Goal: Complete application form: Complete application form

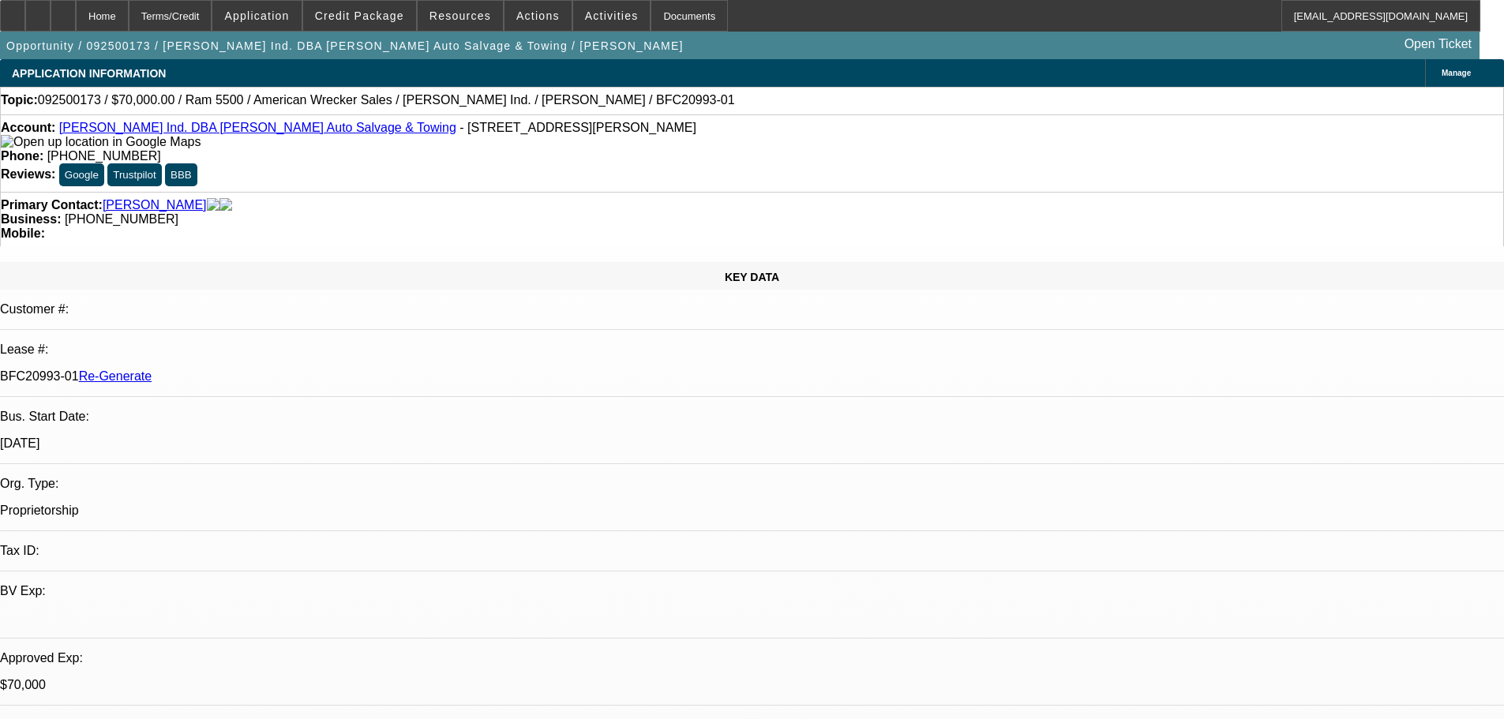
select select "3"
select select "0"
select select "2"
select select "0"
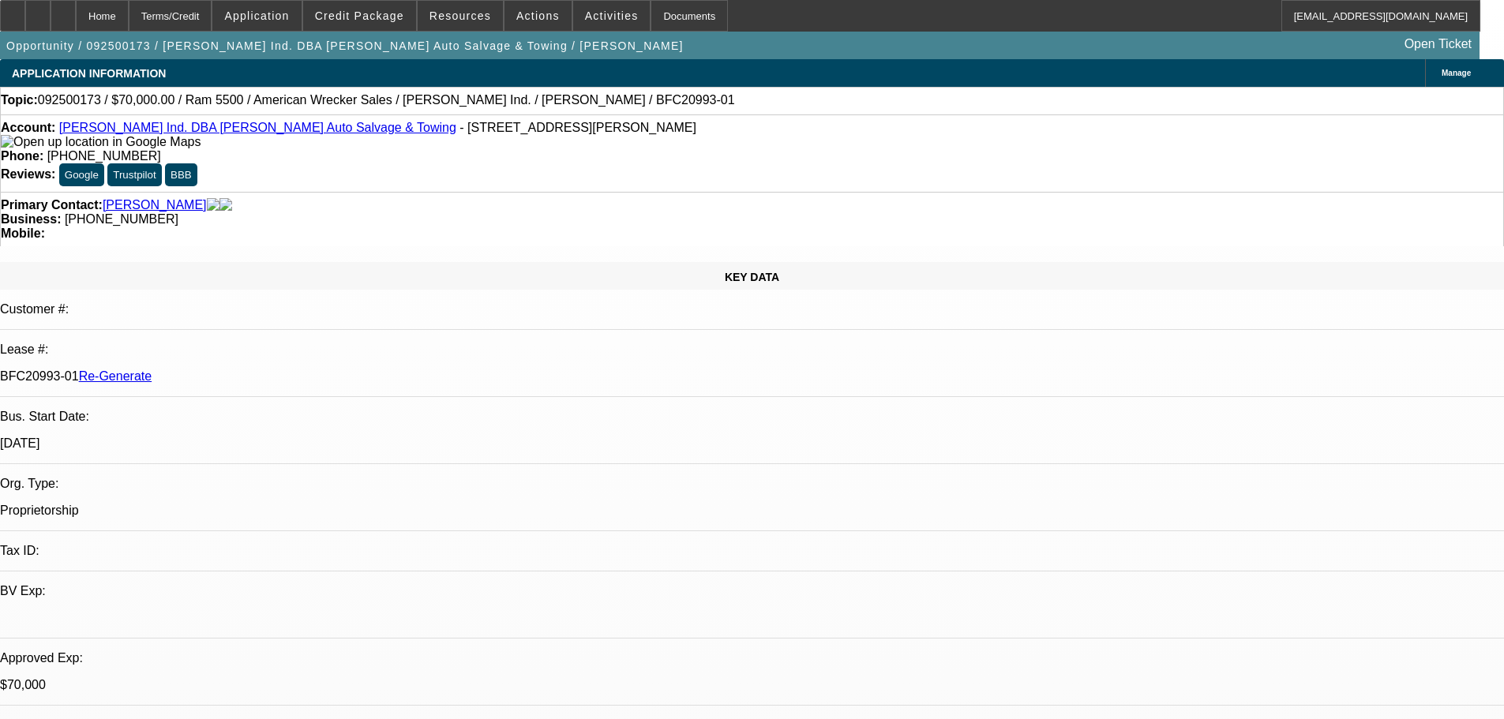
select select "2"
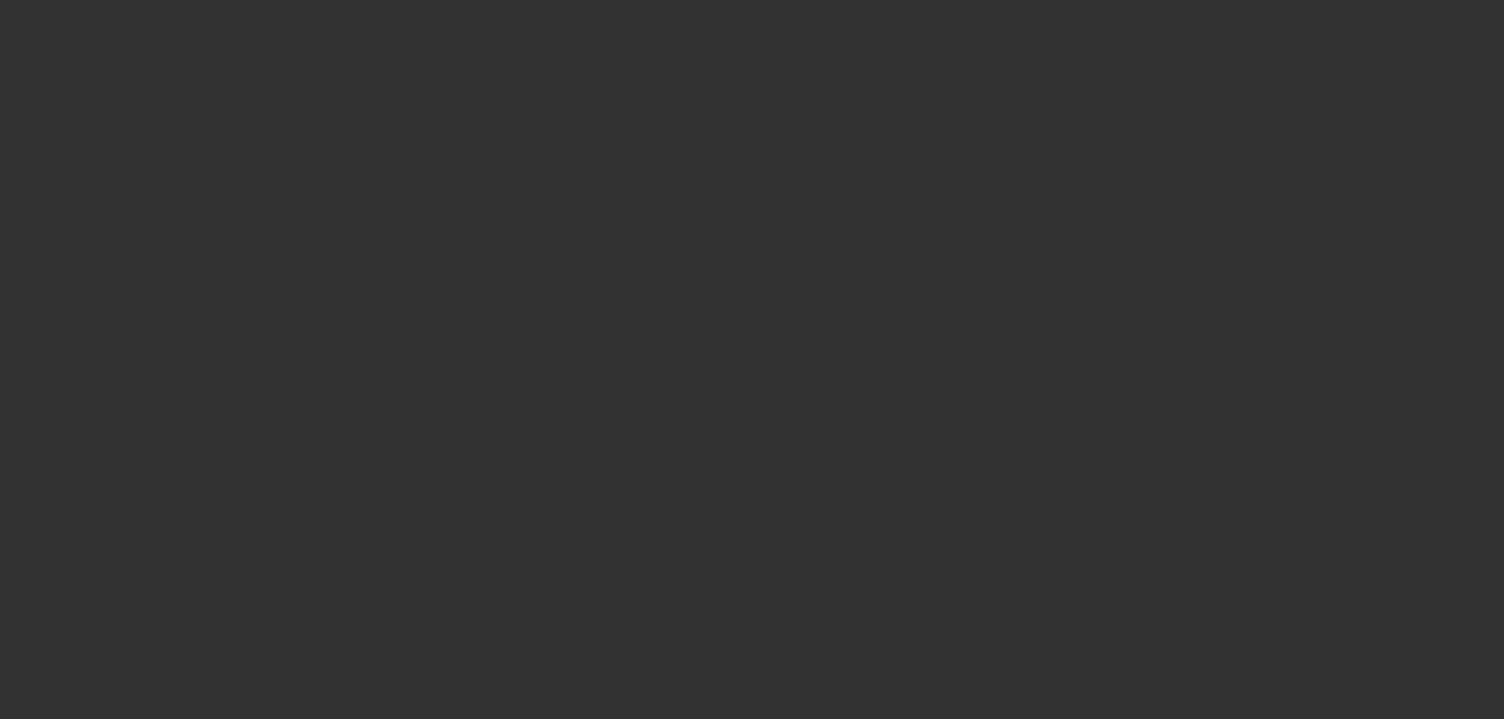
select select "3"
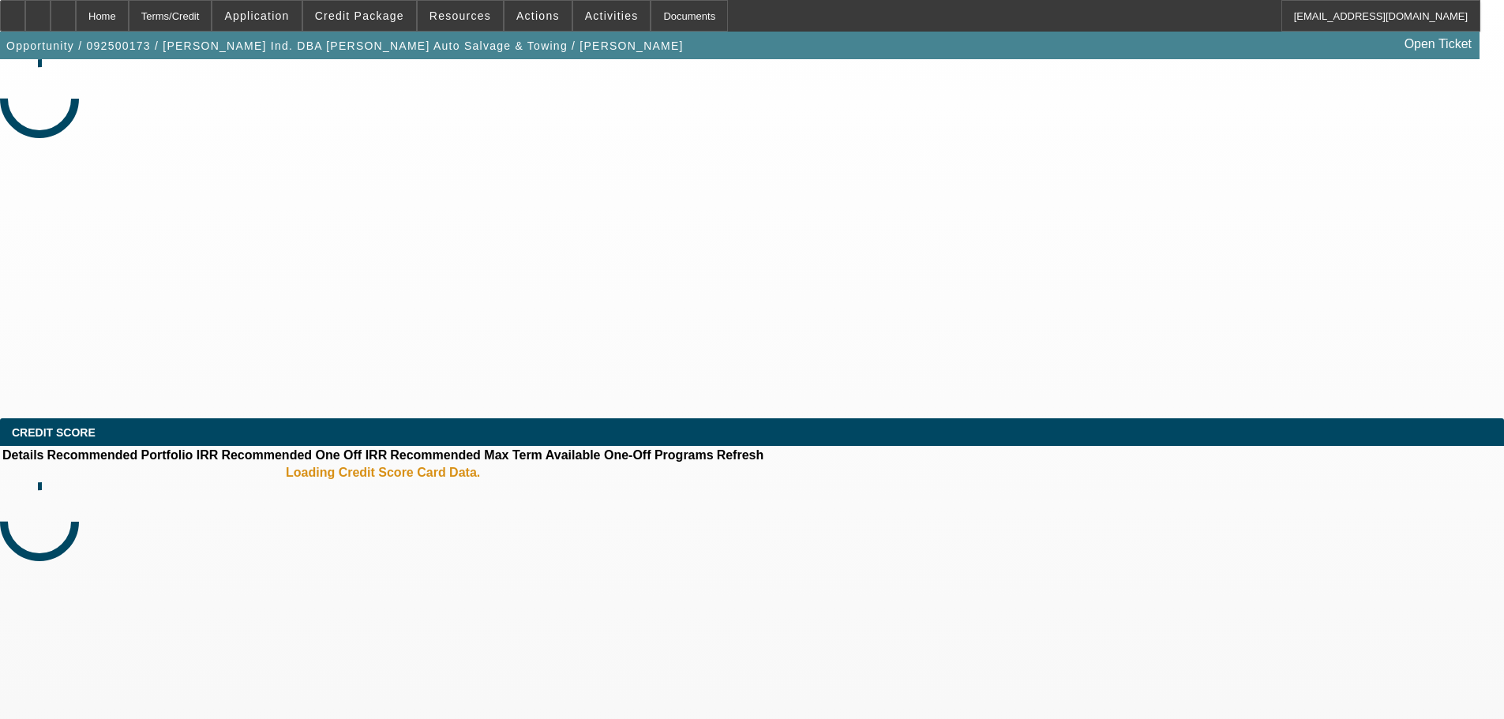
select select "0"
select select "2"
select select "0"
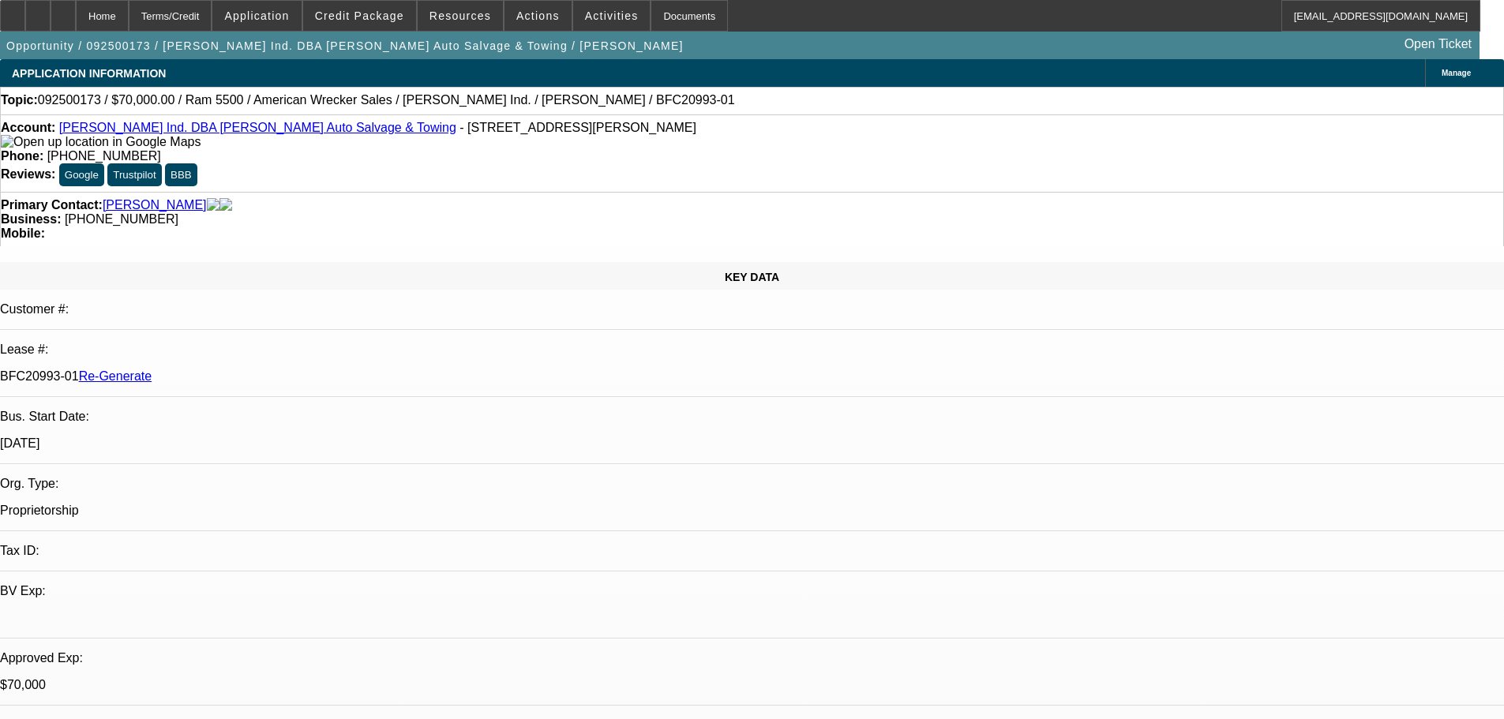
select select "1"
select select "2"
drag, startPoint x: 92, startPoint y: 116, endPoint x: 61, endPoint y: 107, distance: 32.0
click at [651, 20] on div "Documents" at bounding box center [689, 16] width 77 height 32
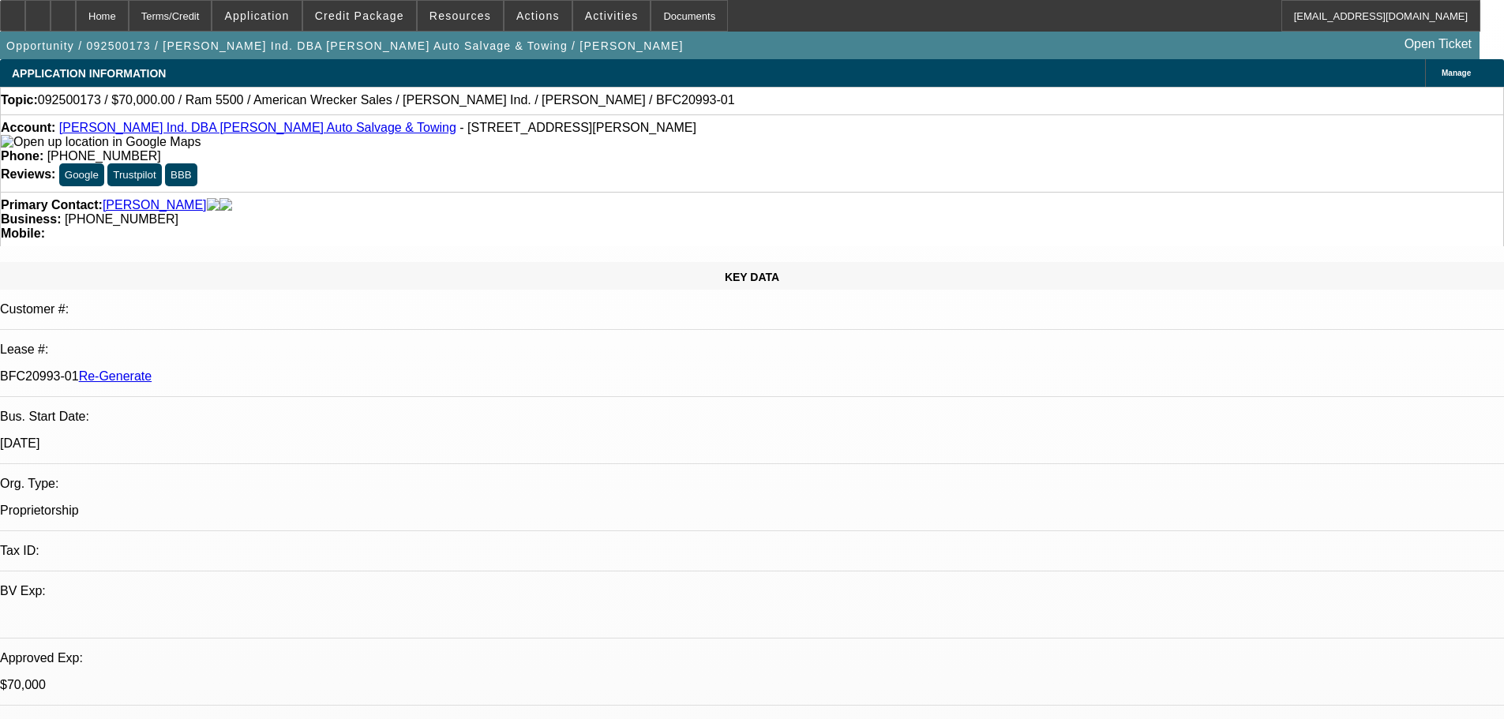
drag, startPoint x: 1255, startPoint y: 524, endPoint x: 1308, endPoint y: 563, distance: 65.5
drag, startPoint x: 1250, startPoint y: 589, endPoint x: 408, endPoint y: 355, distance: 873.8
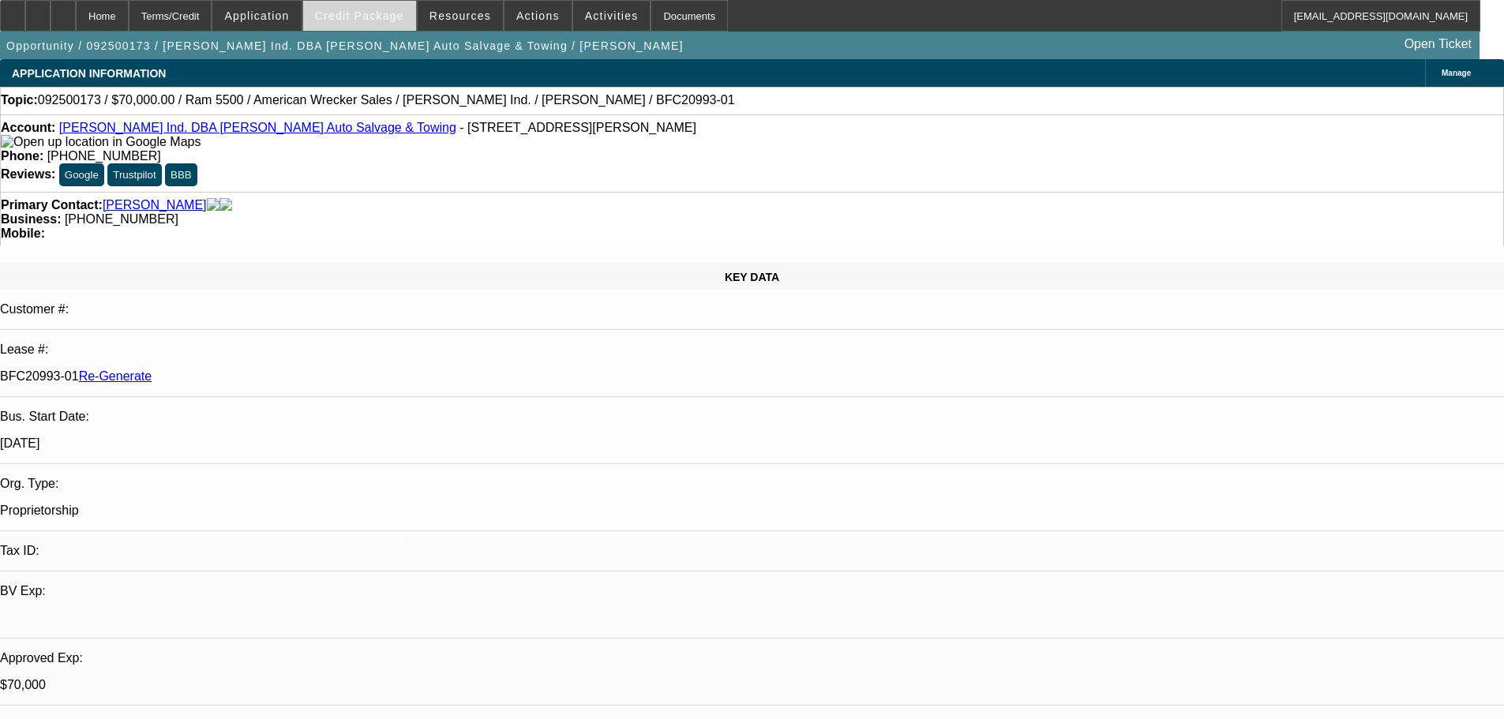
click at [389, 15] on span "Credit Package" at bounding box center [359, 15] width 89 height 13
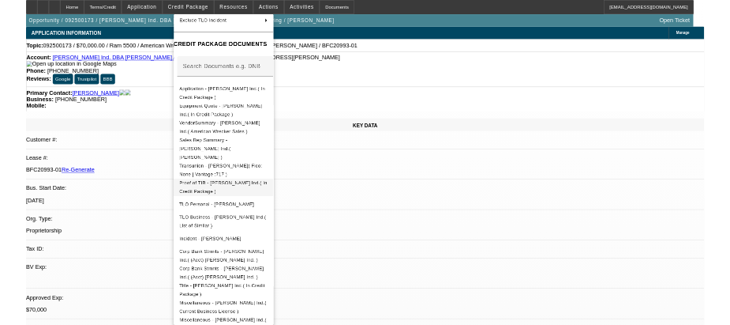
scroll to position [238, 0]
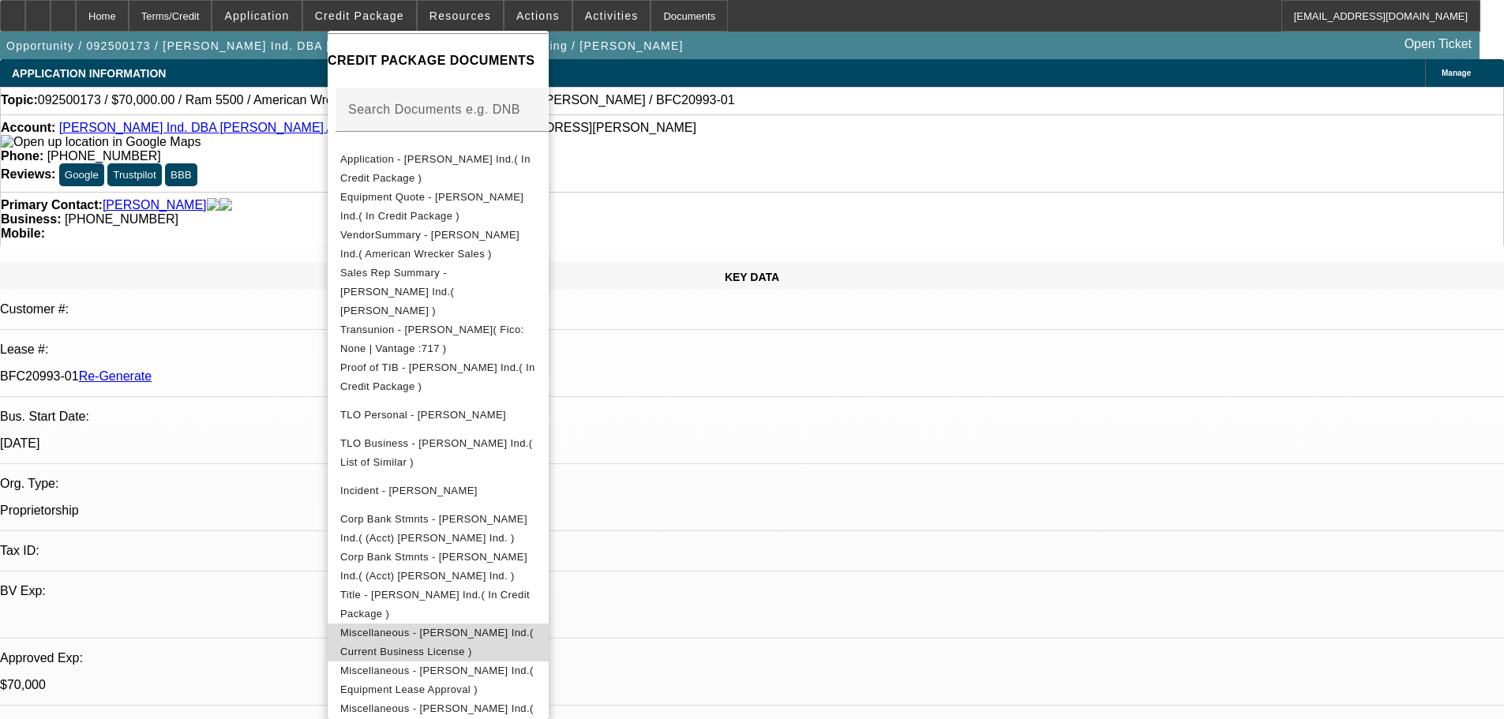
click at [534, 627] on span "Miscellaneous - Kenneth Hildebrand Ind.( Current Business License )" at bounding box center [436, 642] width 193 height 31
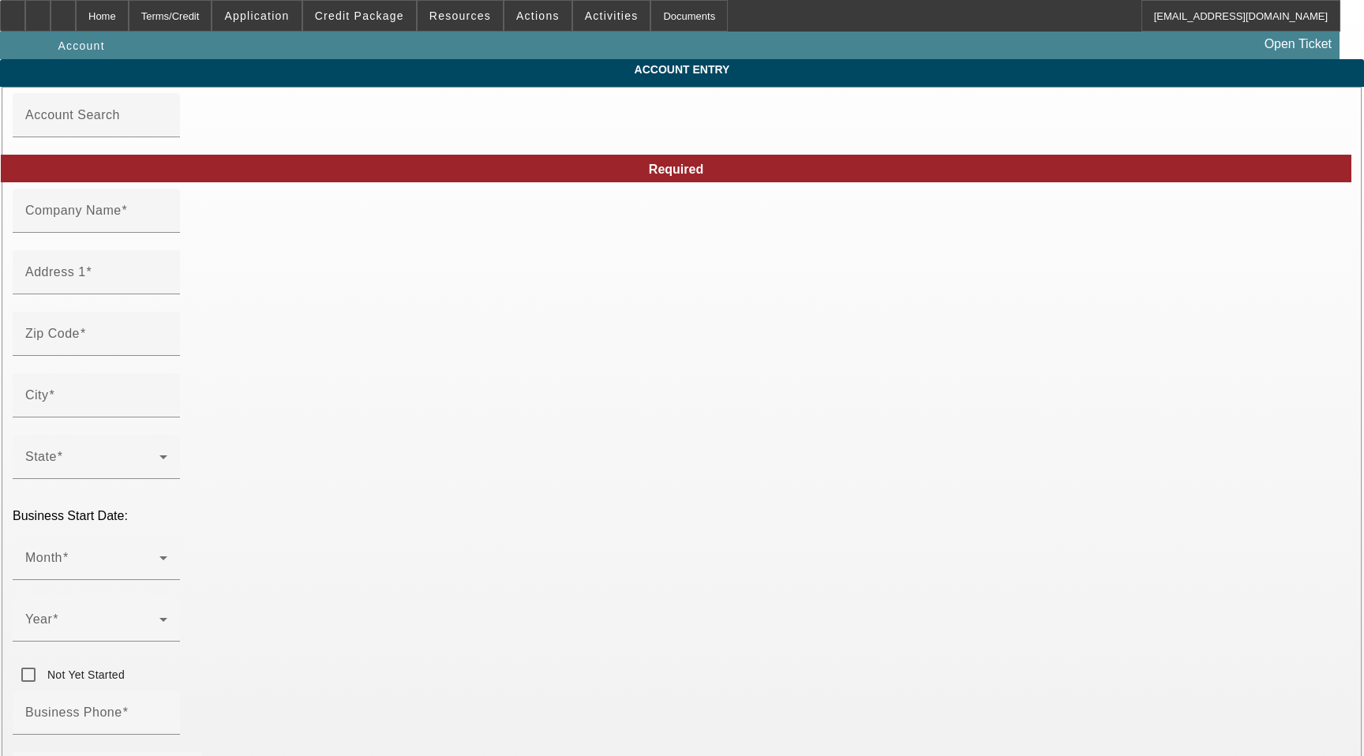
type input "[PERSON_NAME] Ind."
type input "[STREET_ADDRESS]"
type input "29135"
type input "Saint Matthews"
type input "[PHONE_NUMBER]"
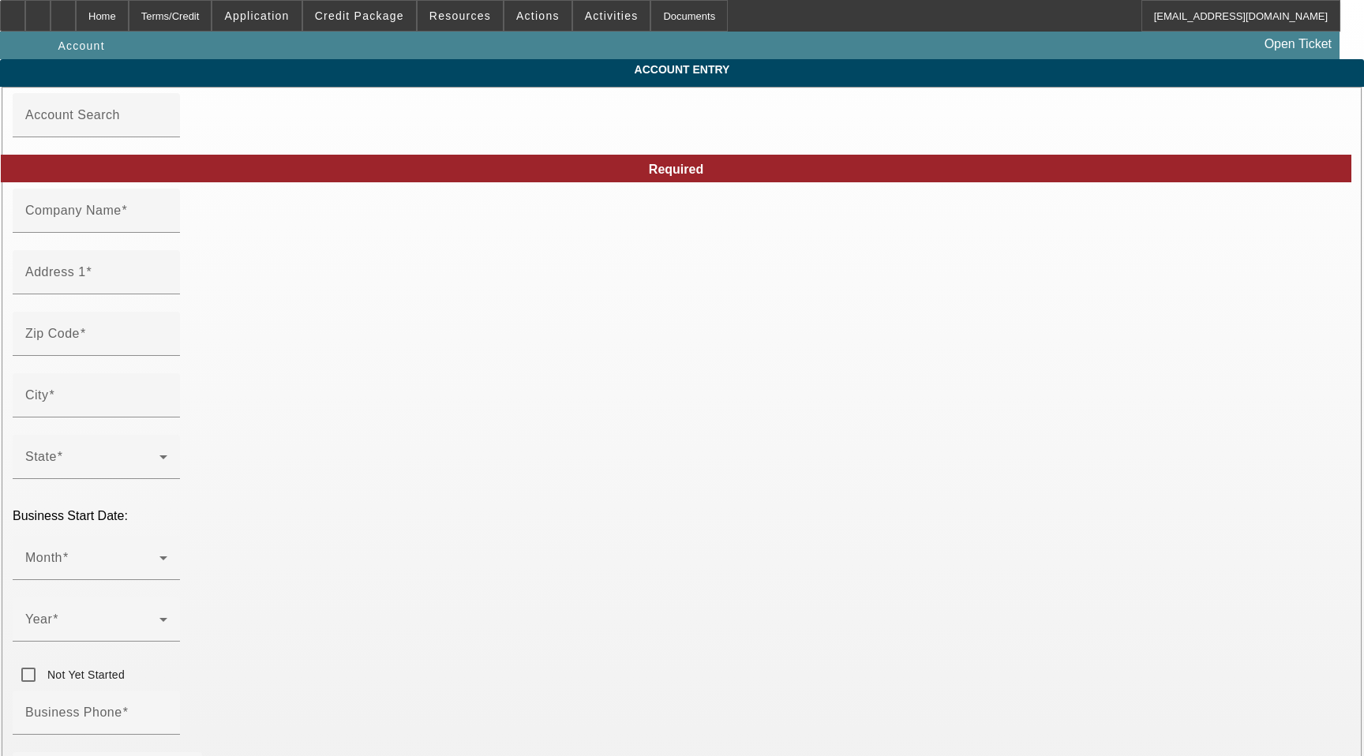
type input "Hildebrand Auto Salvage & Towing"
type input "keh29135@aol.com"
type input "https://hildebrandautosalvage.com/"
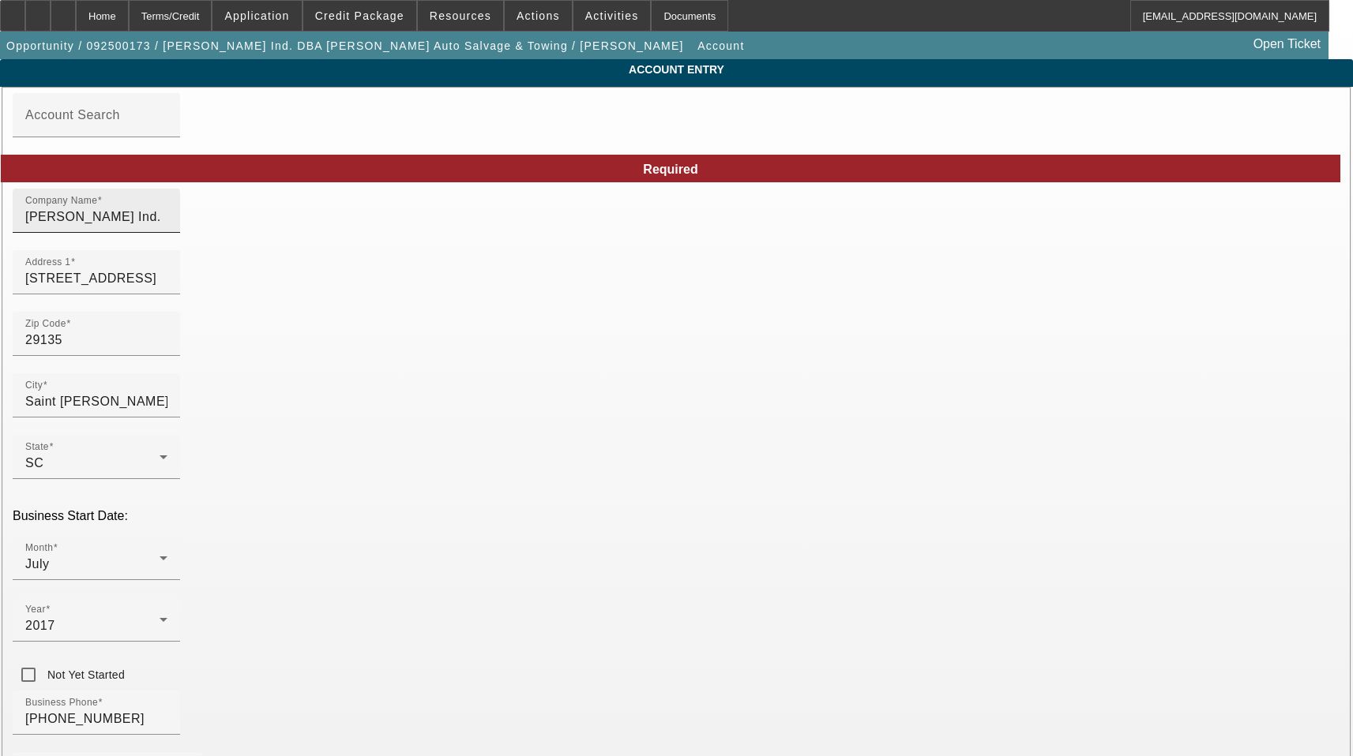
click at [167, 233] on div "Company Name Kenneth Hildebrand Ind." at bounding box center [96, 211] width 142 height 44
click at [167, 227] on input "[PERSON_NAME] Ind." at bounding box center [96, 217] width 142 height 19
type input "[PERSON_NAME]"
click at [167, 347] on input "29135" at bounding box center [96, 340] width 142 height 19
type input "2913"
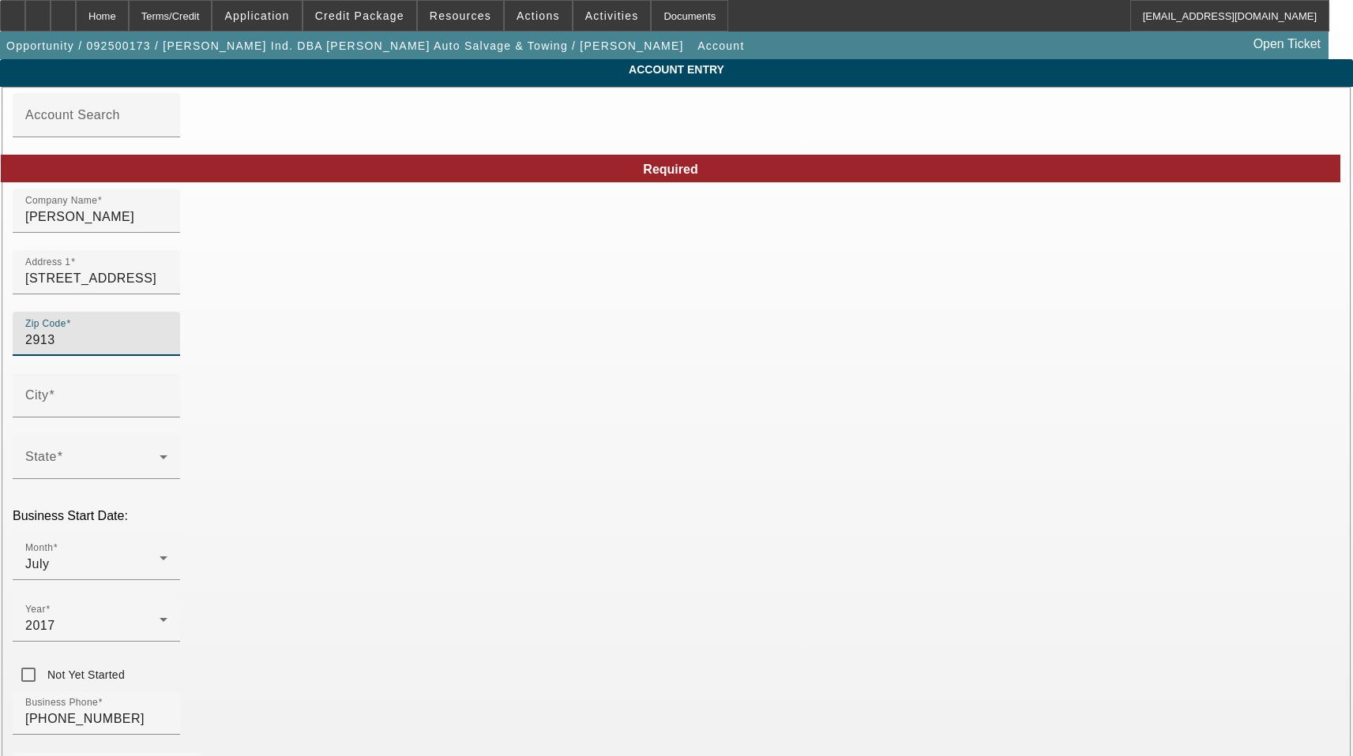
type input "29135"
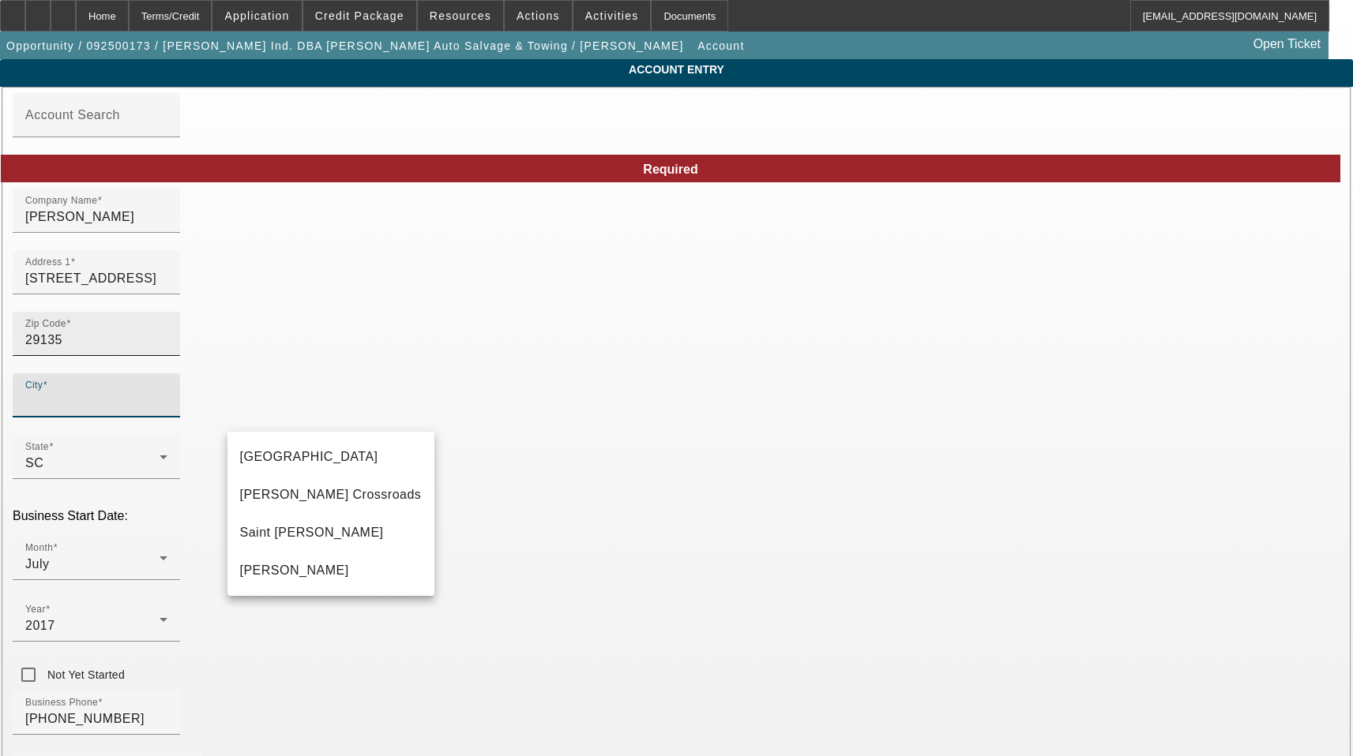
type input "Calhoun"
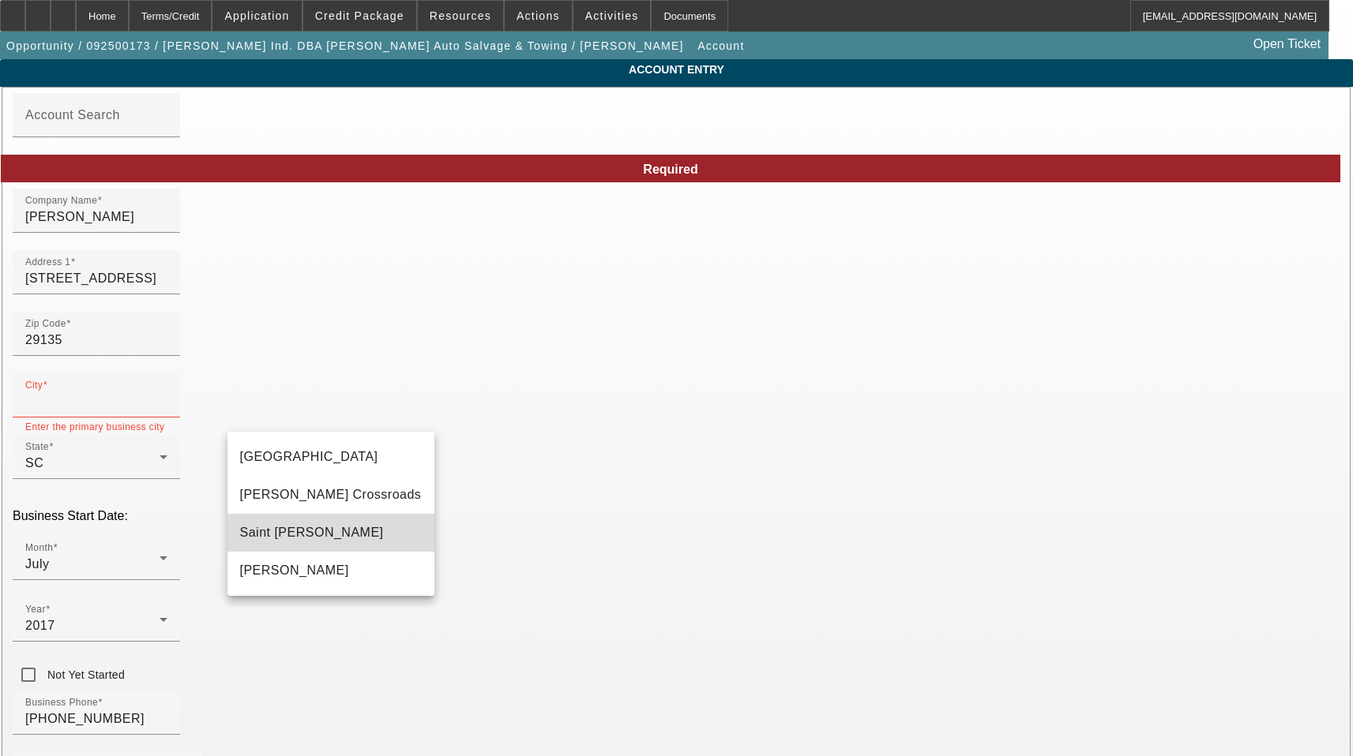
click at [324, 528] on mat-option "Saint [PERSON_NAME]" at bounding box center [330, 533] width 207 height 38
type input "Saint [PERSON_NAME]"
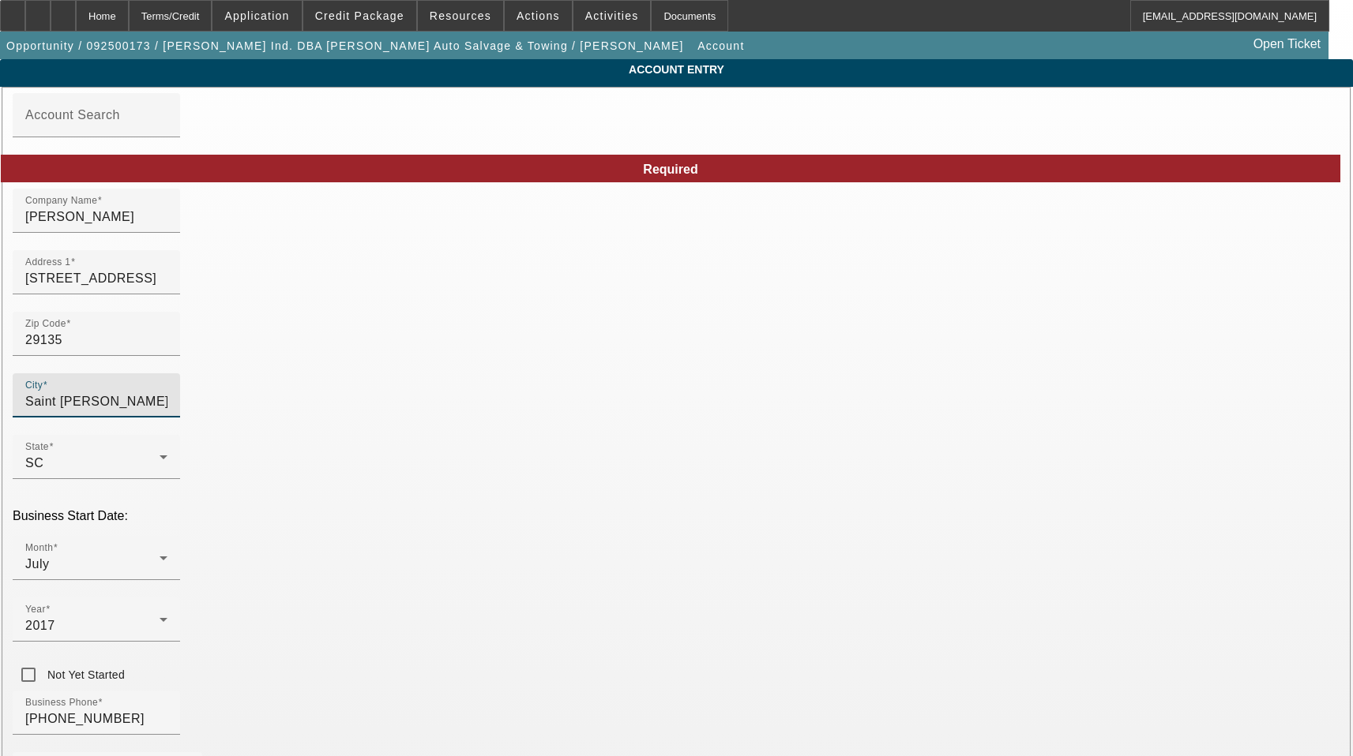
type input "[PERSON_NAME]"
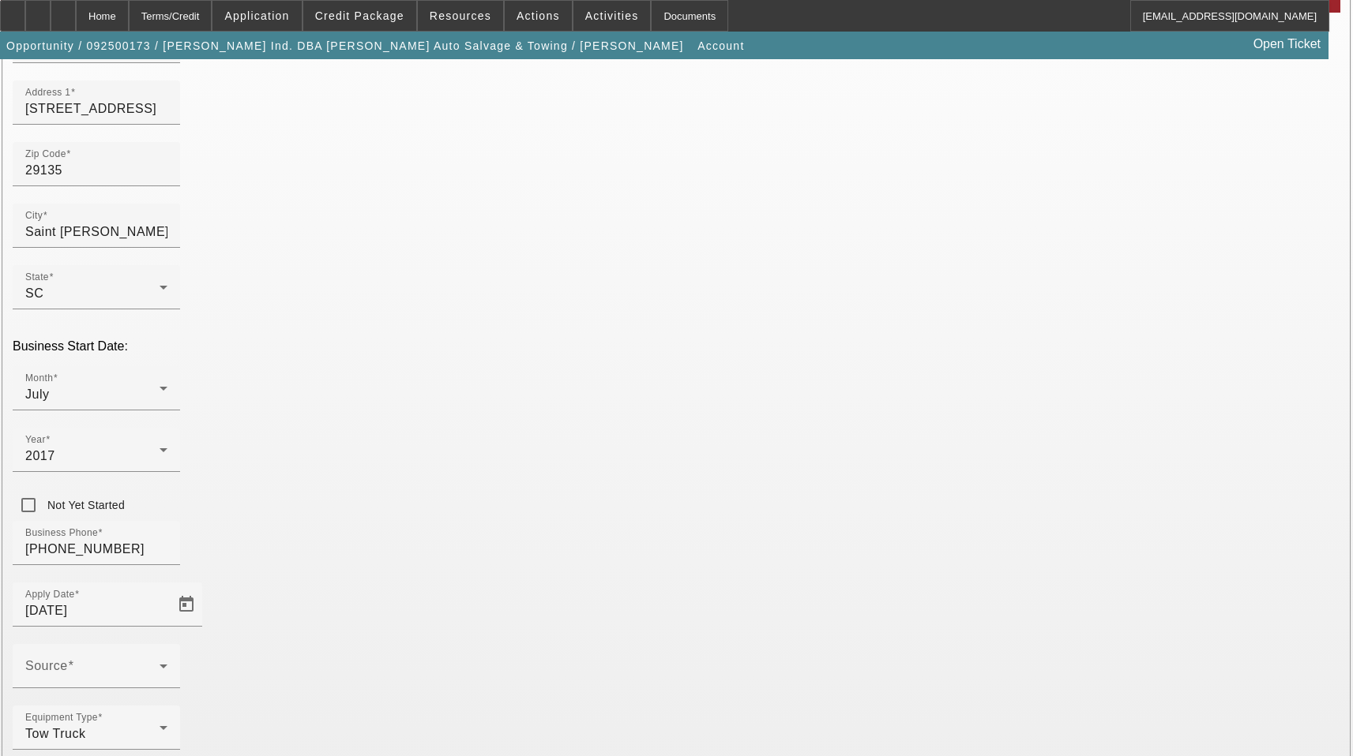
scroll to position [175, 0]
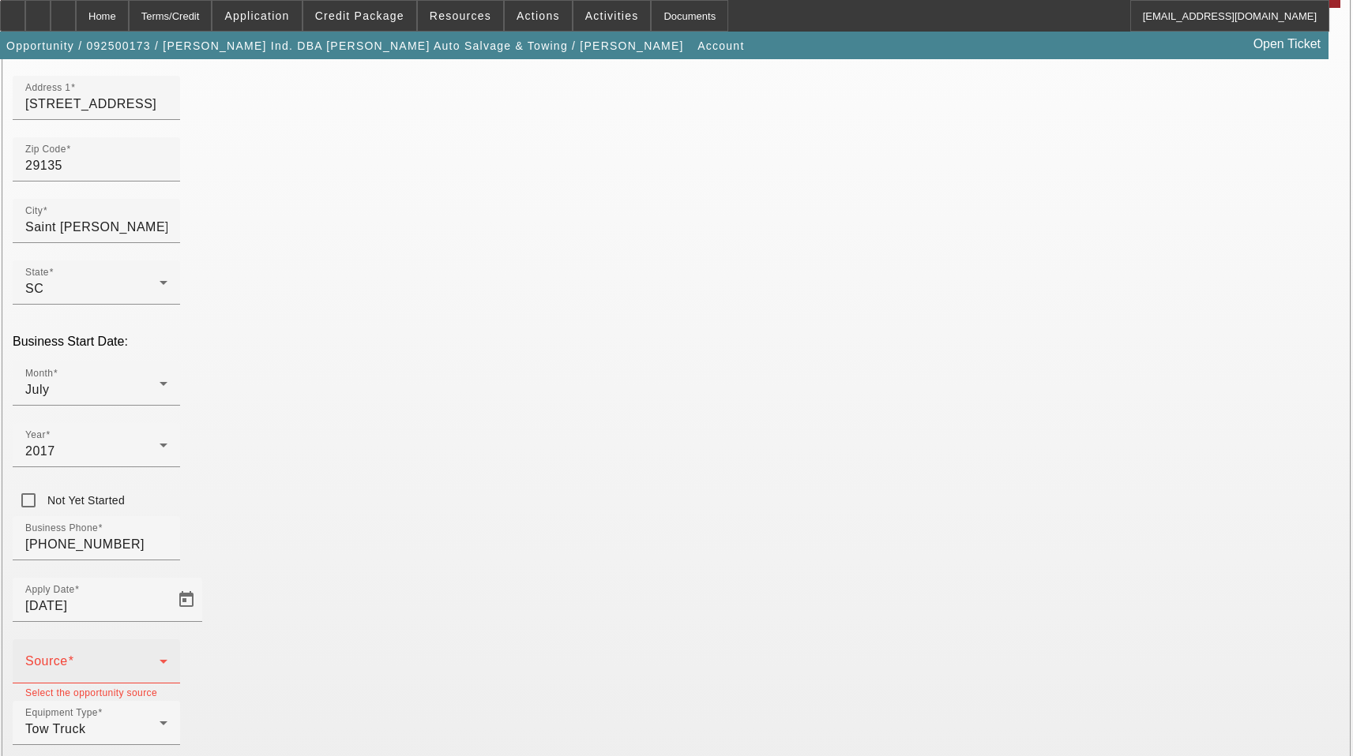
click at [167, 640] on div "Source" at bounding box center [96, 662] width 142 height 44
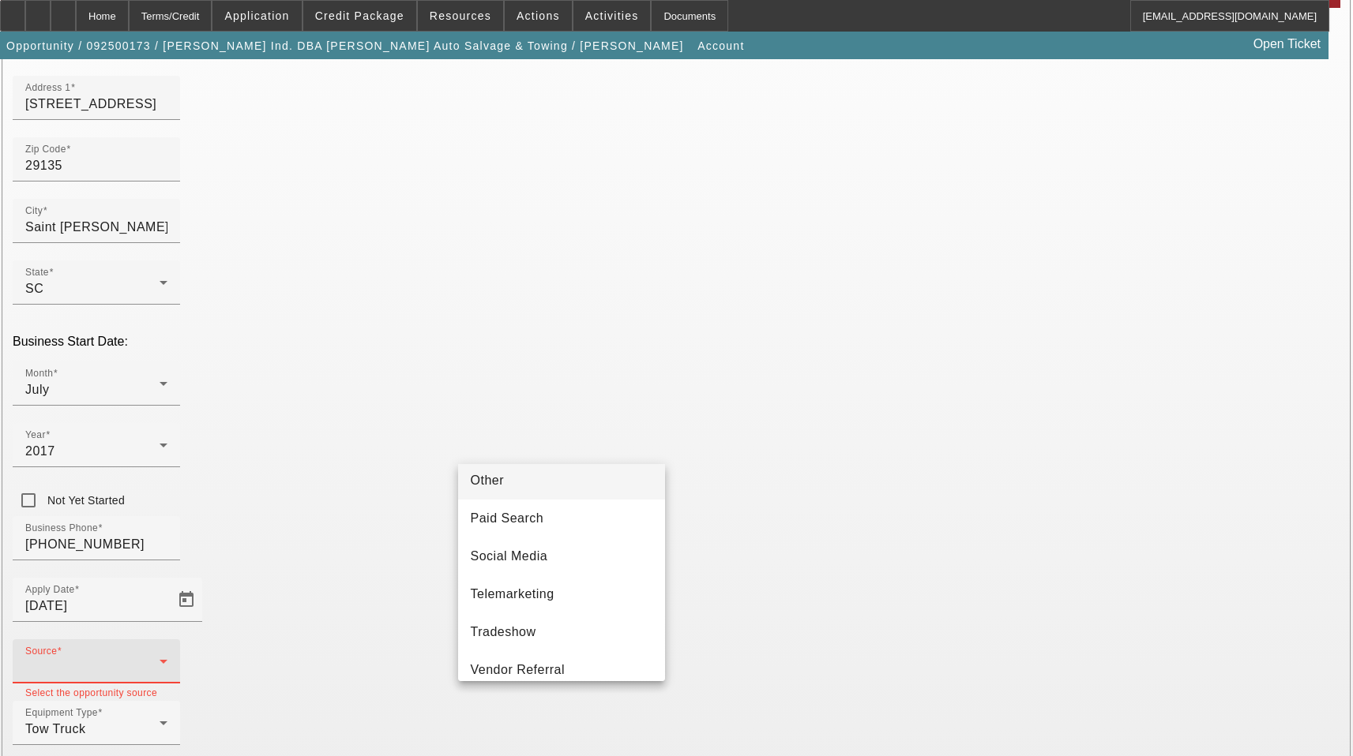
scroll to position [474, 0]
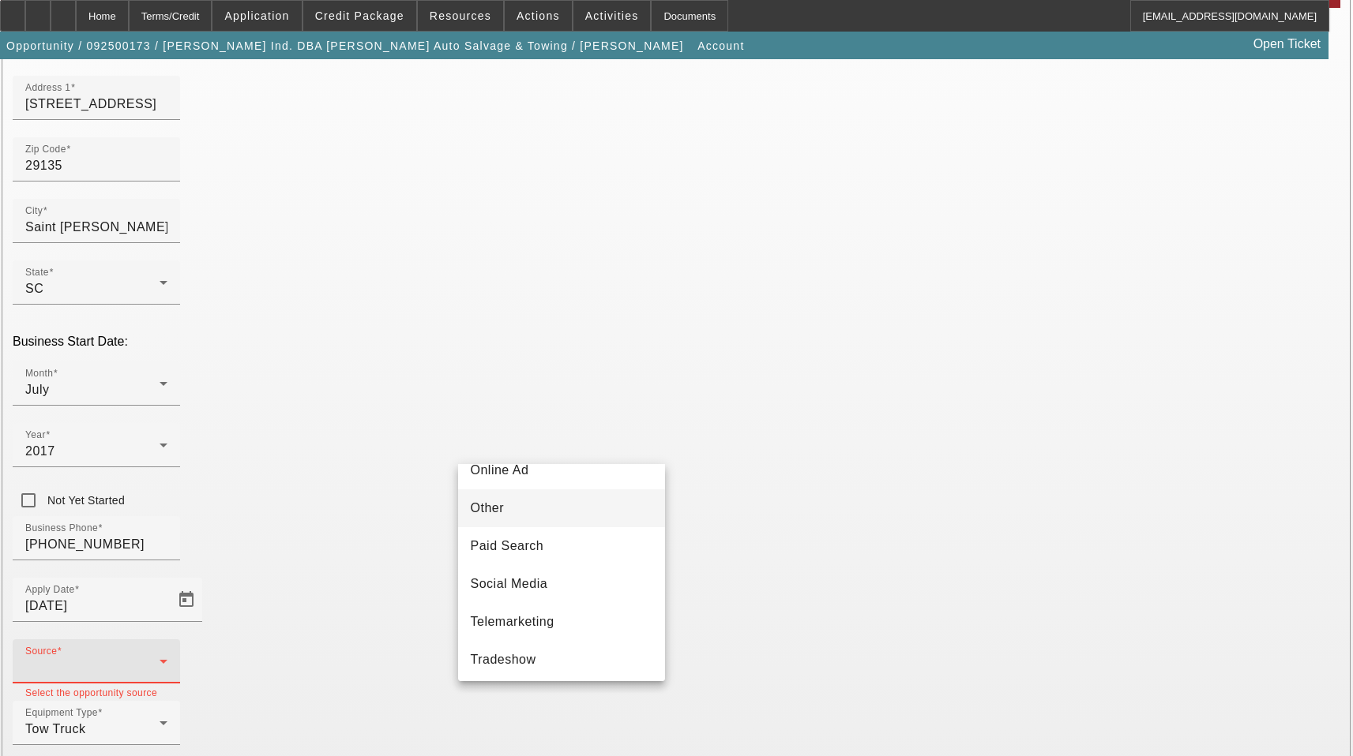
click at [526, 513] on mat-option "Other" at bounding box center [561, 509] width 207 height 38
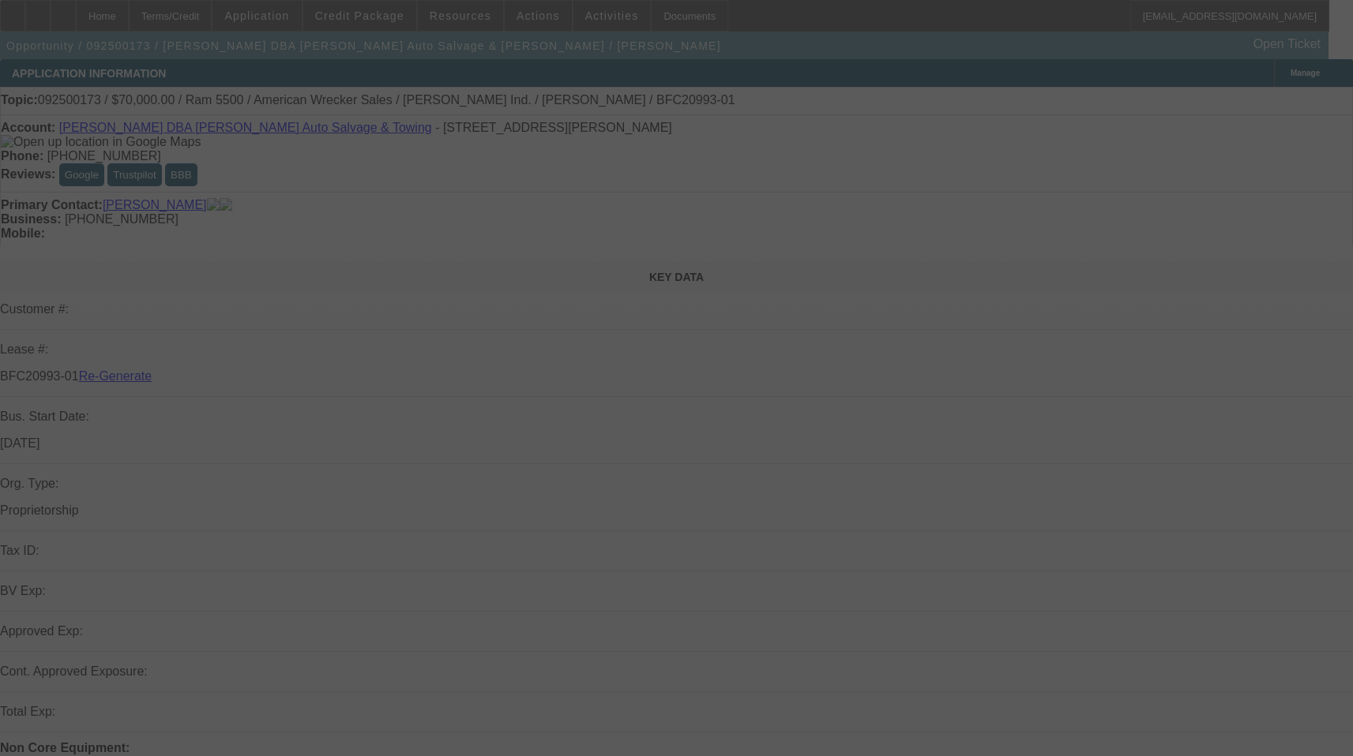
select select "3"
click at [521, 325] on div at bounding box center [676, 378] width 1353 height 756
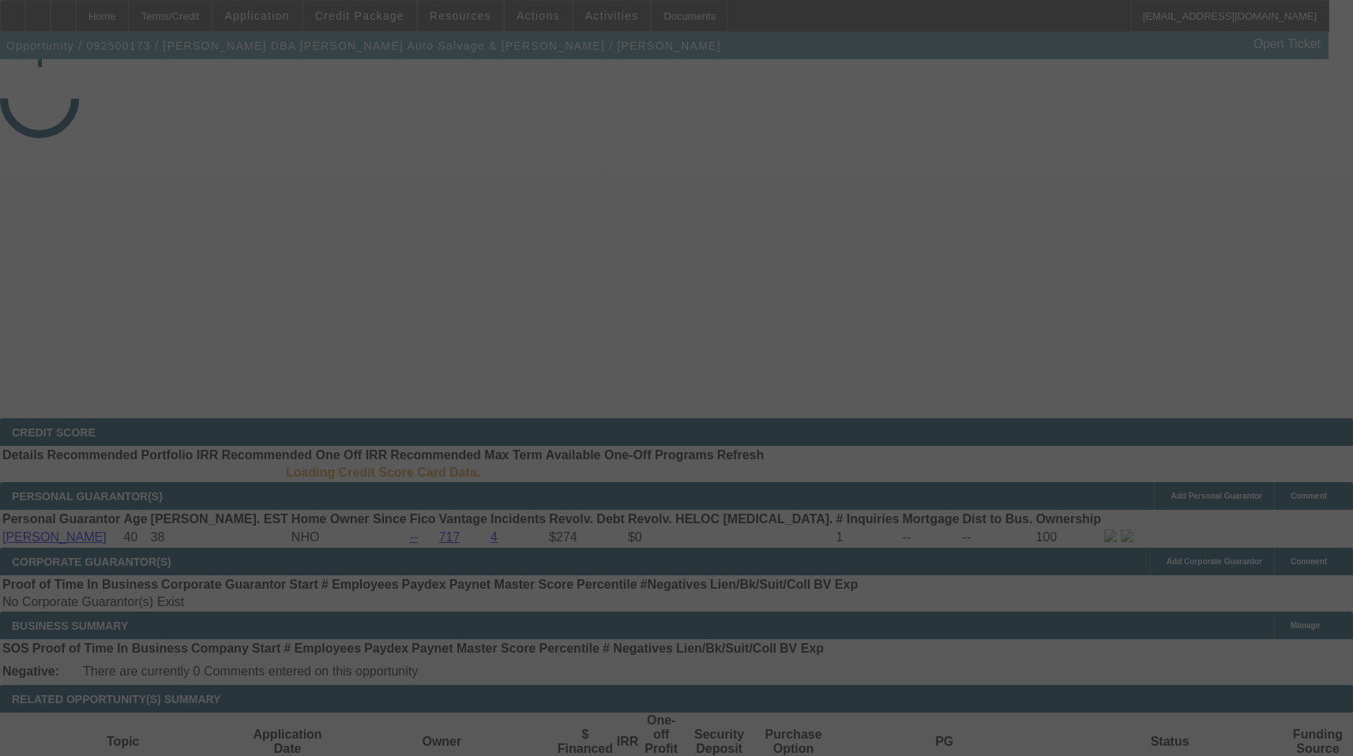
select select "3"
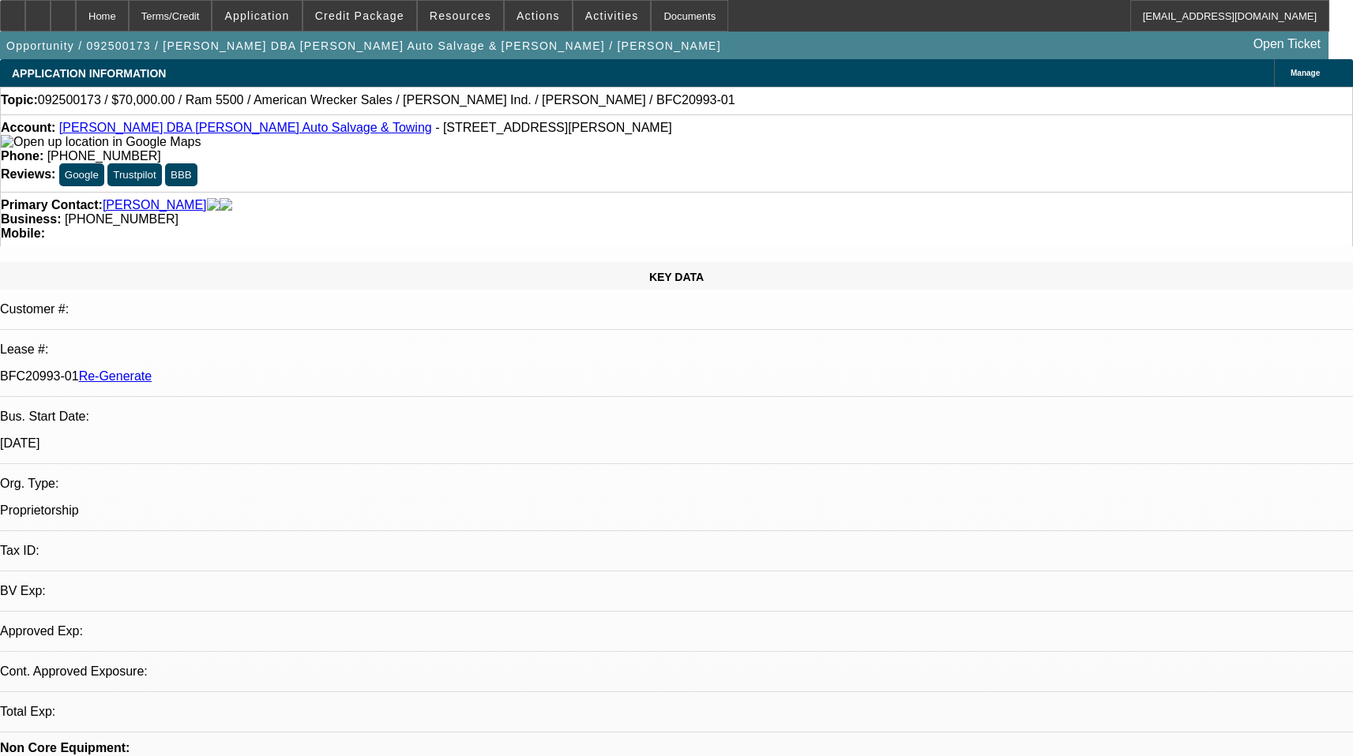
select select "0"
select select "2"
select select "0"
select select "2"
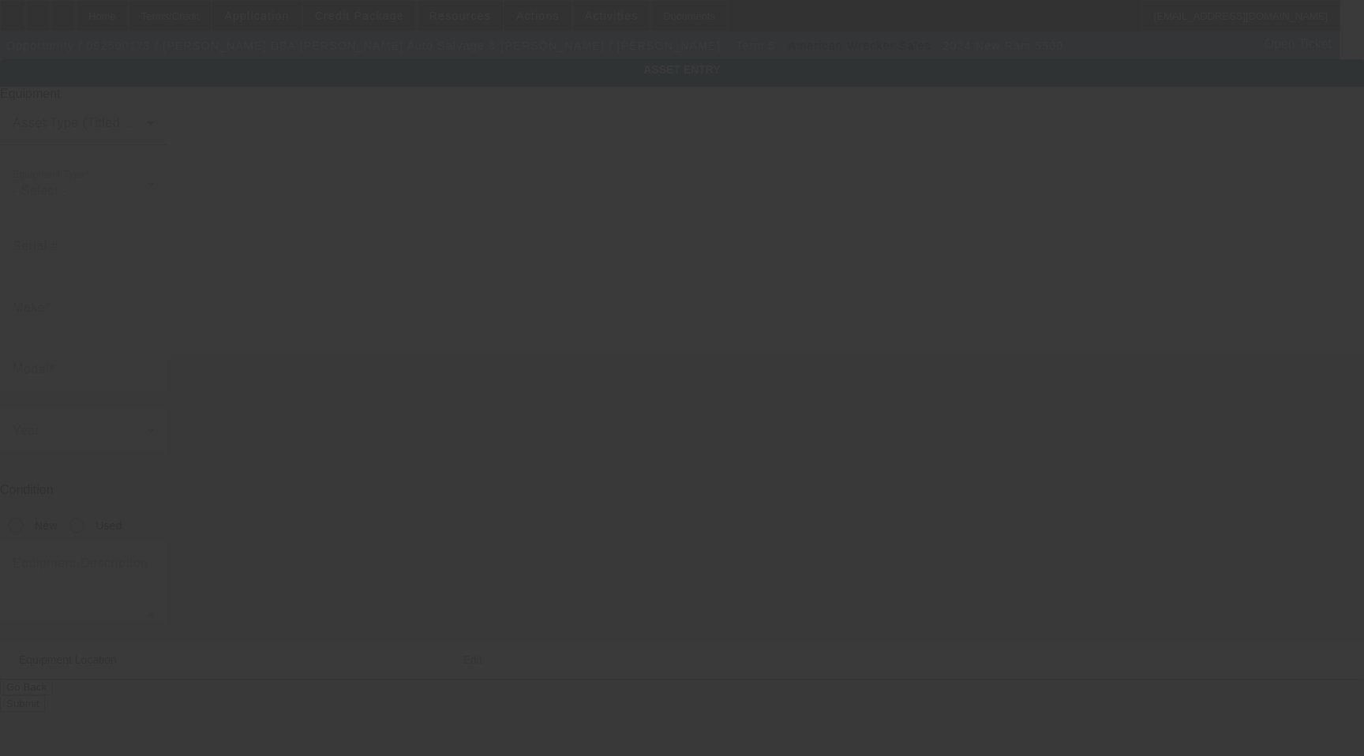
type input "Ram"
type input "5500"
radio input "true"
type input "[STREET_ADDRESS]"
type input "Saint [PERSON_NAME]"
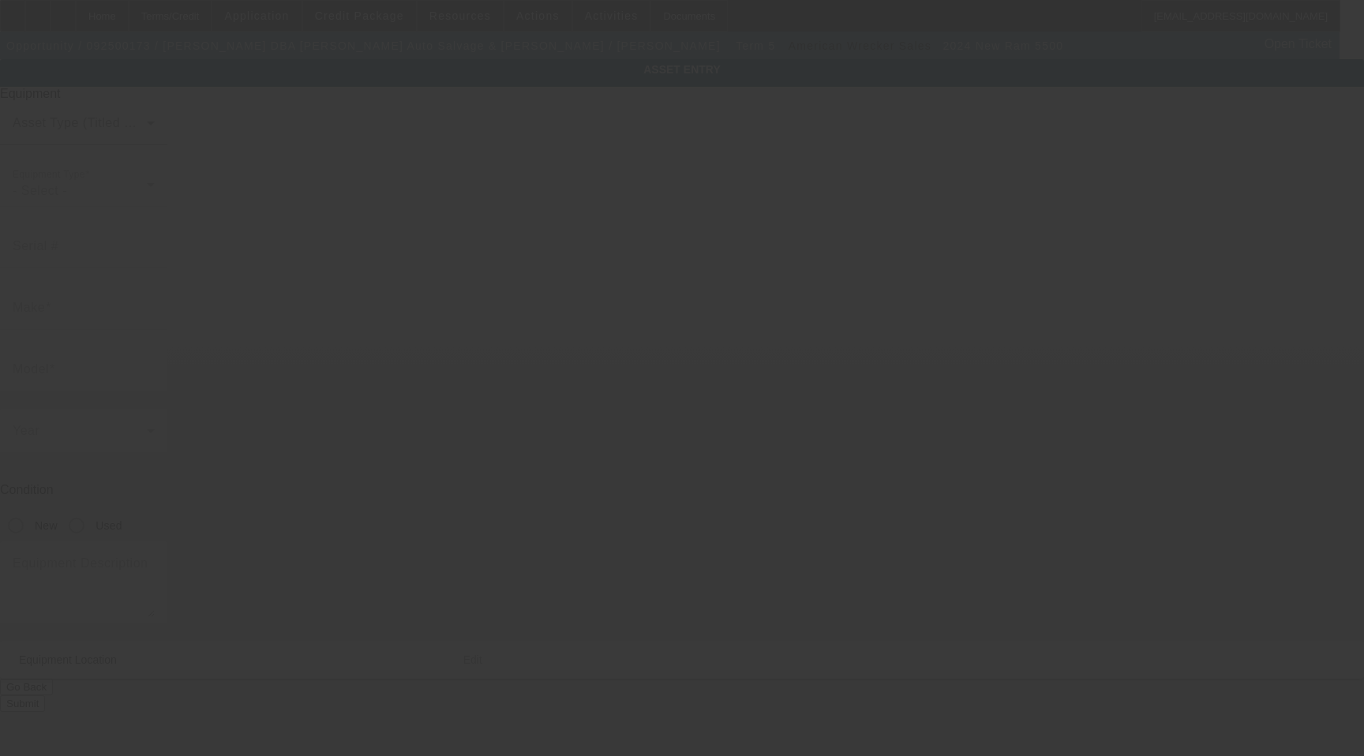
type input "29135"
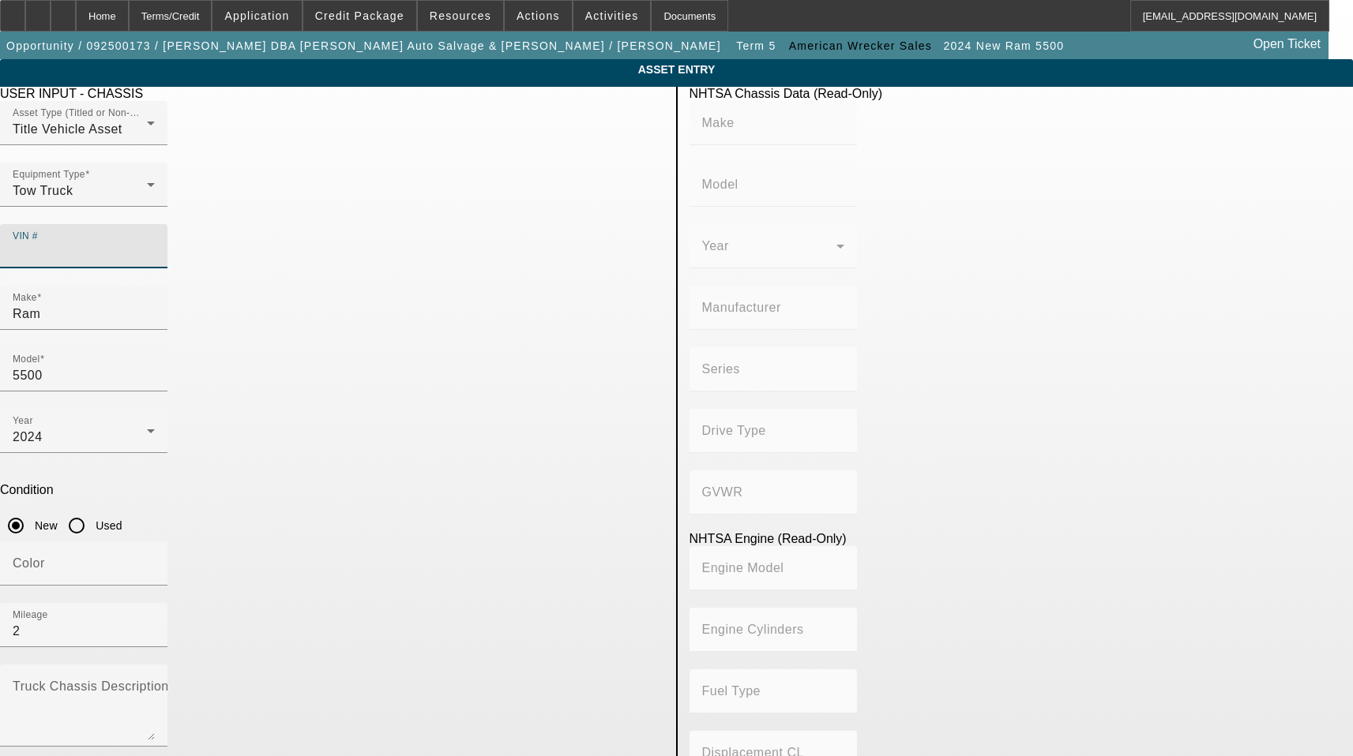
click at [155, 243] on input "VIN #" at bounding box center [84, 252] width 142 height 19
paste input "[US_VEHICLE_IDENTIFICATION_NUMBER]"
type input "[US_VEHICLE_IDENTIFICATION_NUMBER]"
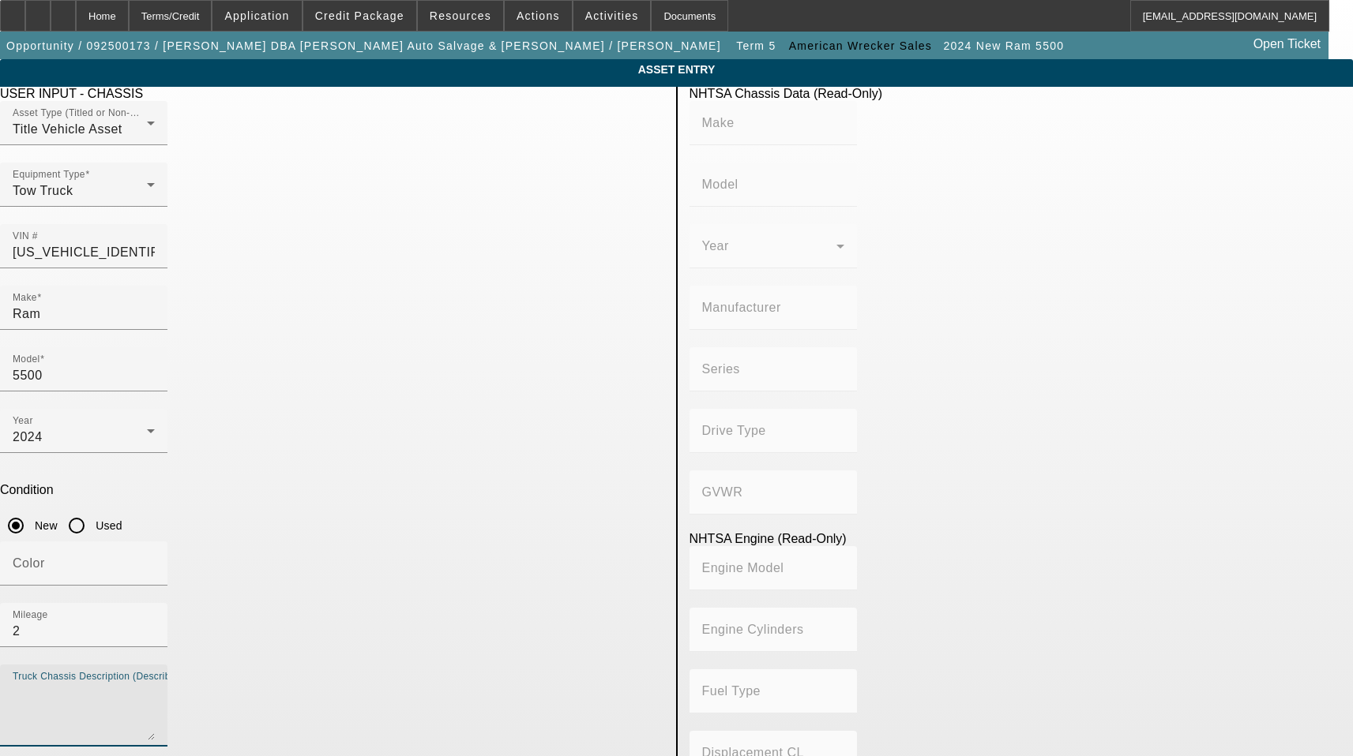
click at [155, 684] on textarea "Truck Chassis Description (Describe the truck chassis only)" at bounding box center [84, 712] width 142 height 57
type input "RAM"
type input "5500"
type input "CHRYSLER DE [GEOGRAPHIC_DATA] [GEOGRAPHIC_DATA]"
type input "4WD/4-Wheel Drive/4x4"
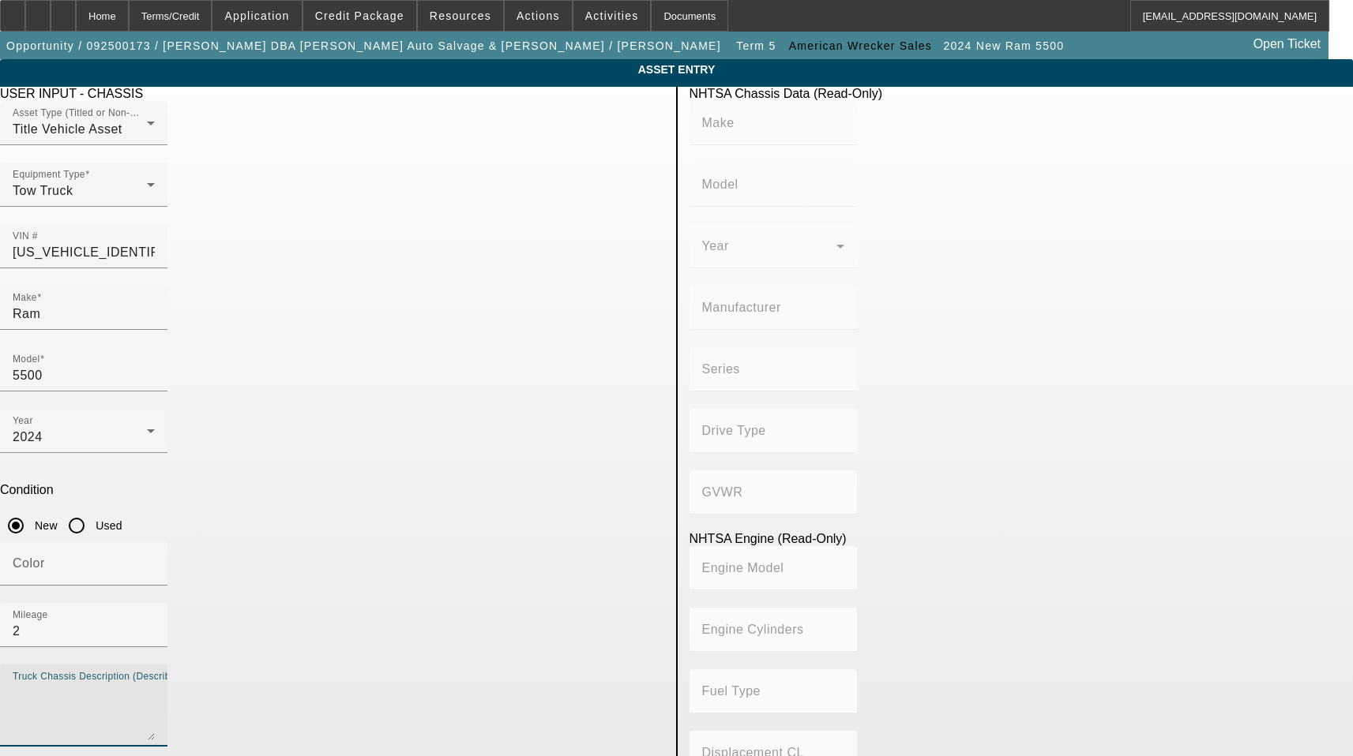
type input "Class 5: 16,001 - 19,500 lb (7,258 - 8,845 kg)"
type input "6"
type input "Diesel"
type input "408.85908543470"
type input "6.7"
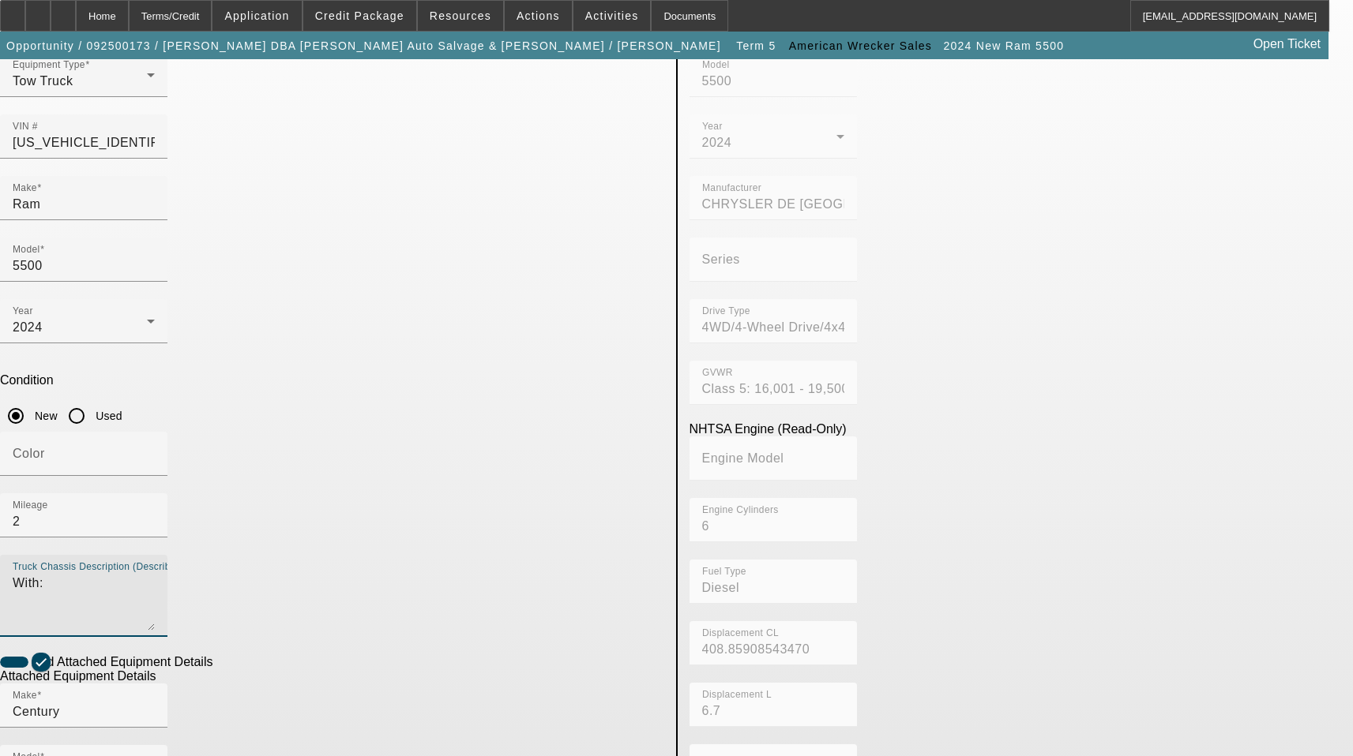
scroll to position [261, 0]
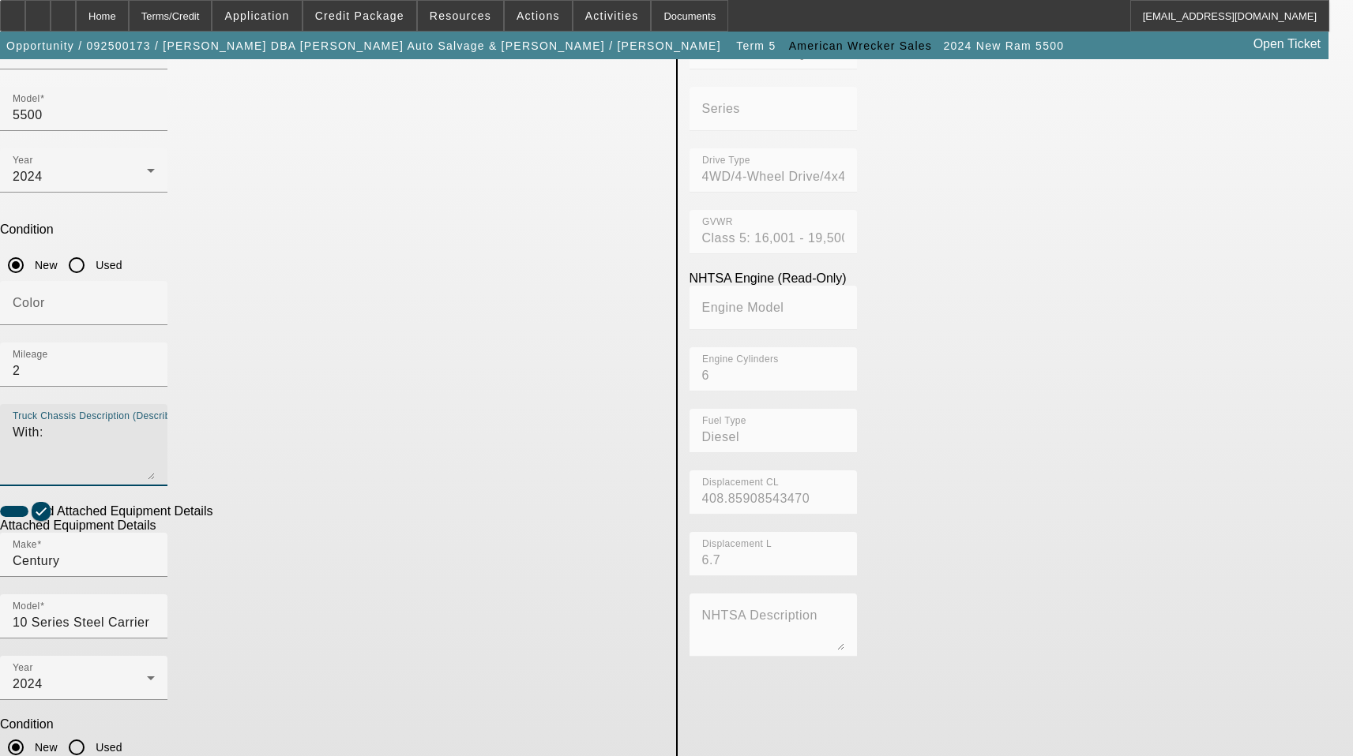
type textarea "With:"
drag, startPoint x: 332, startPoint y: 575, endPoint x: 272, endPoint y: 551, distance: 64.5
type textarea "Includes all options, attachments, and accessories"
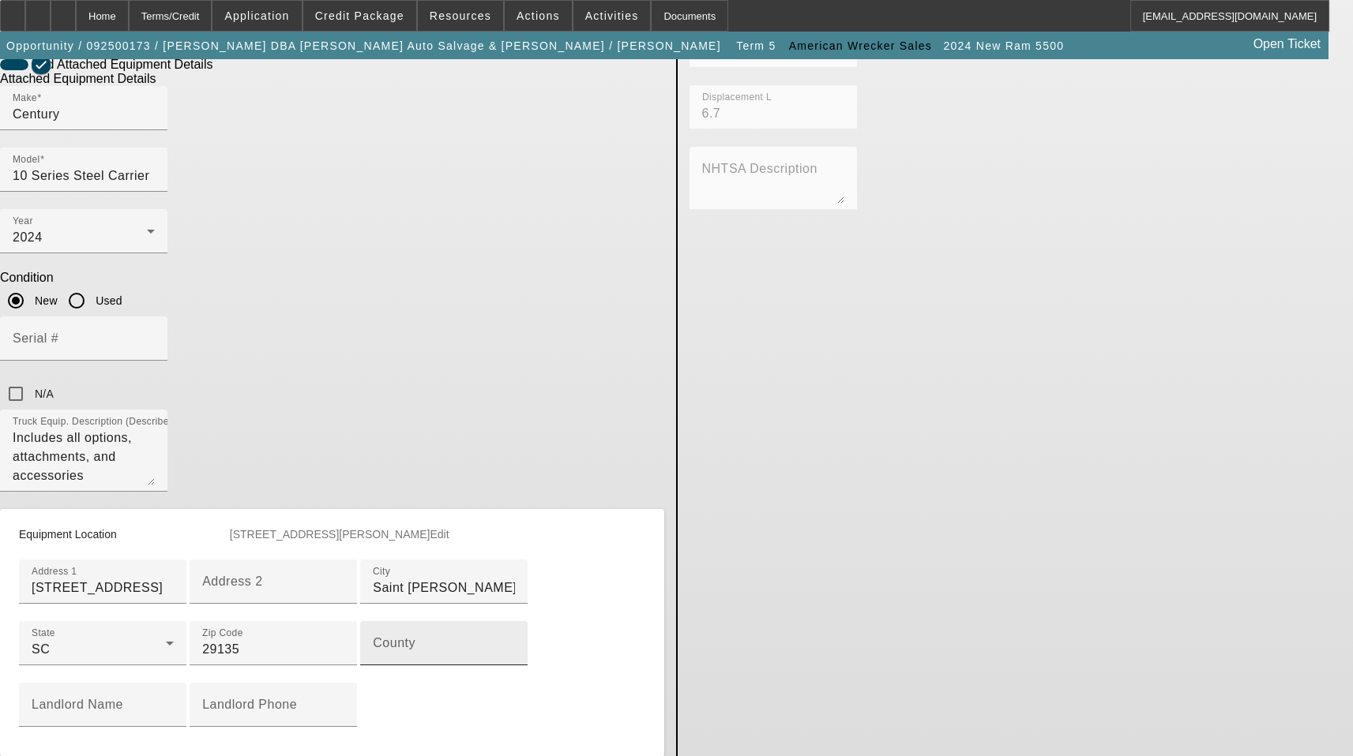
scroll to position [734, 0]
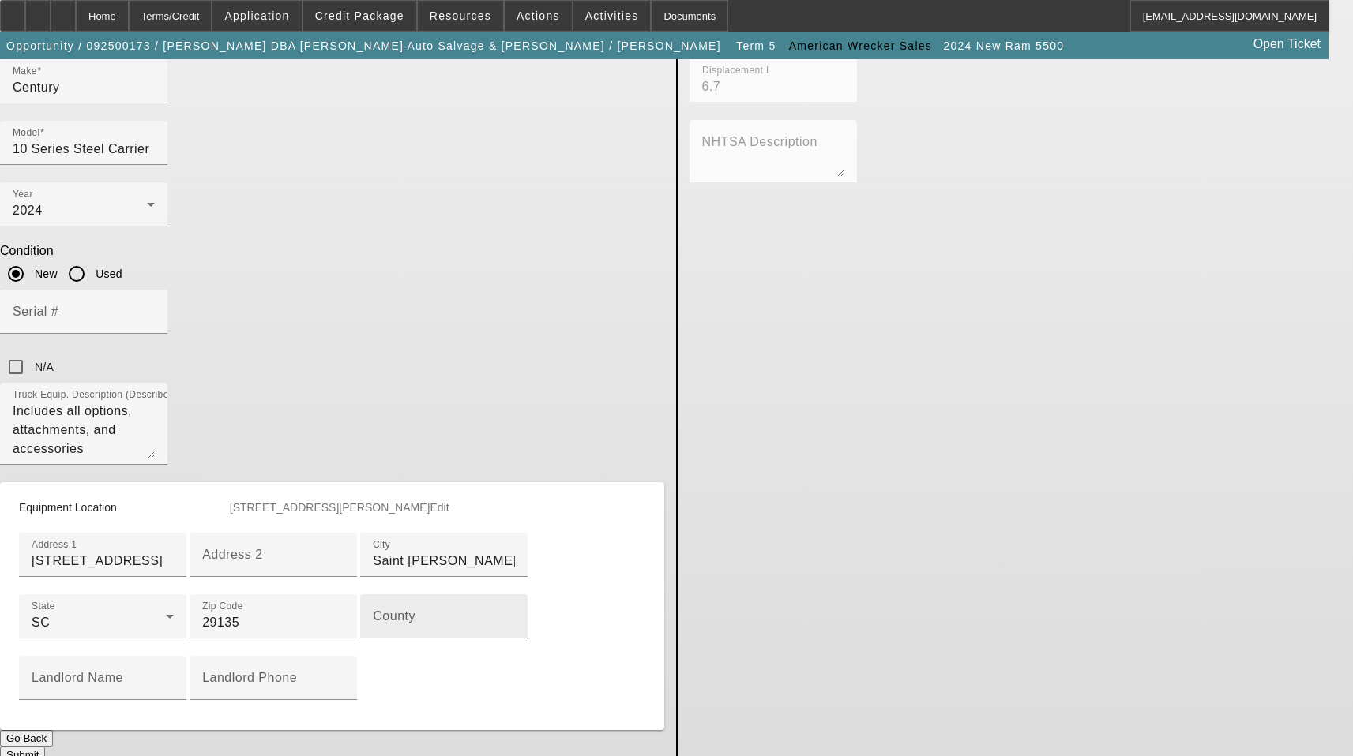
drag, startPoint x: 331, startPoint y: 565, endPoint x: 336, endPoint y: 554, distance: 12.4
click at [373, 614] on input "County" at bounding box center [444, 623] width 142 height 19
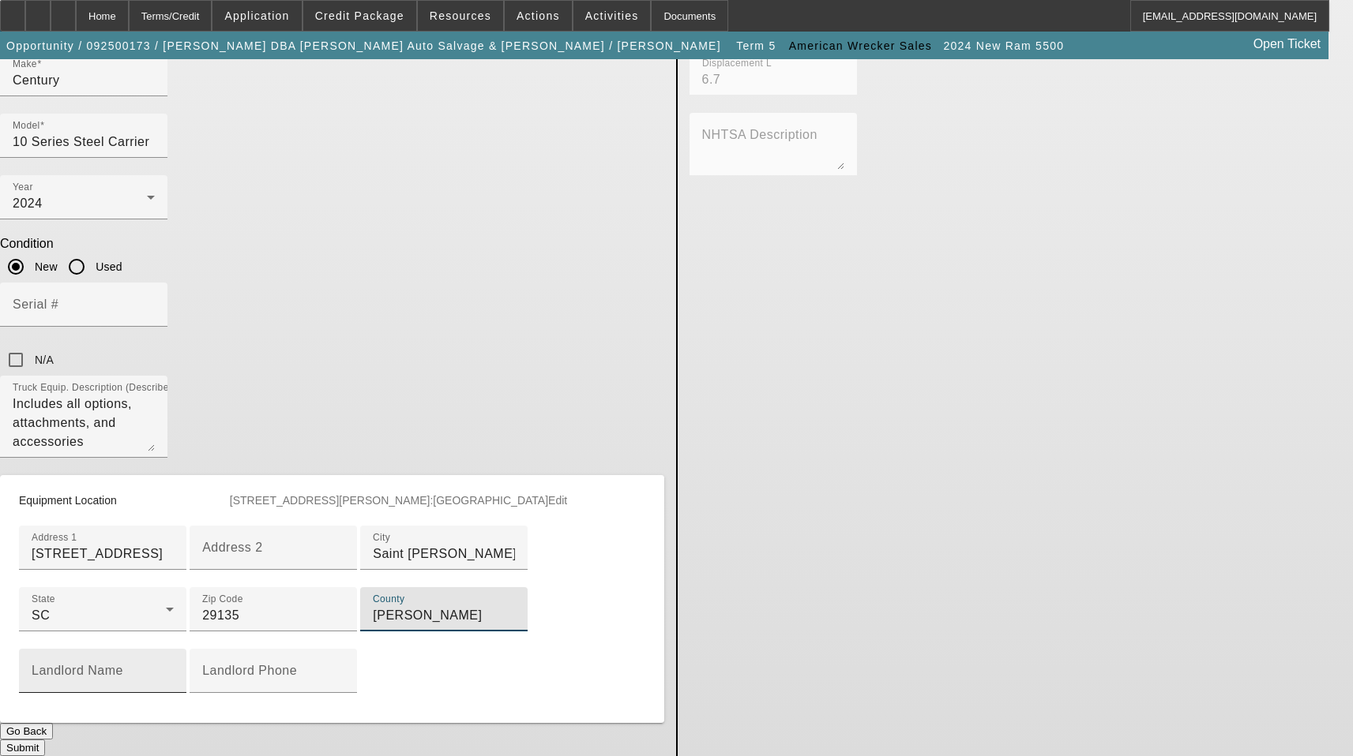
scroll to position [801, 0]
type input "Calhoun"
click at [45, 740] on button "Submit" at bounding box center [22, 748] width 45 height 17
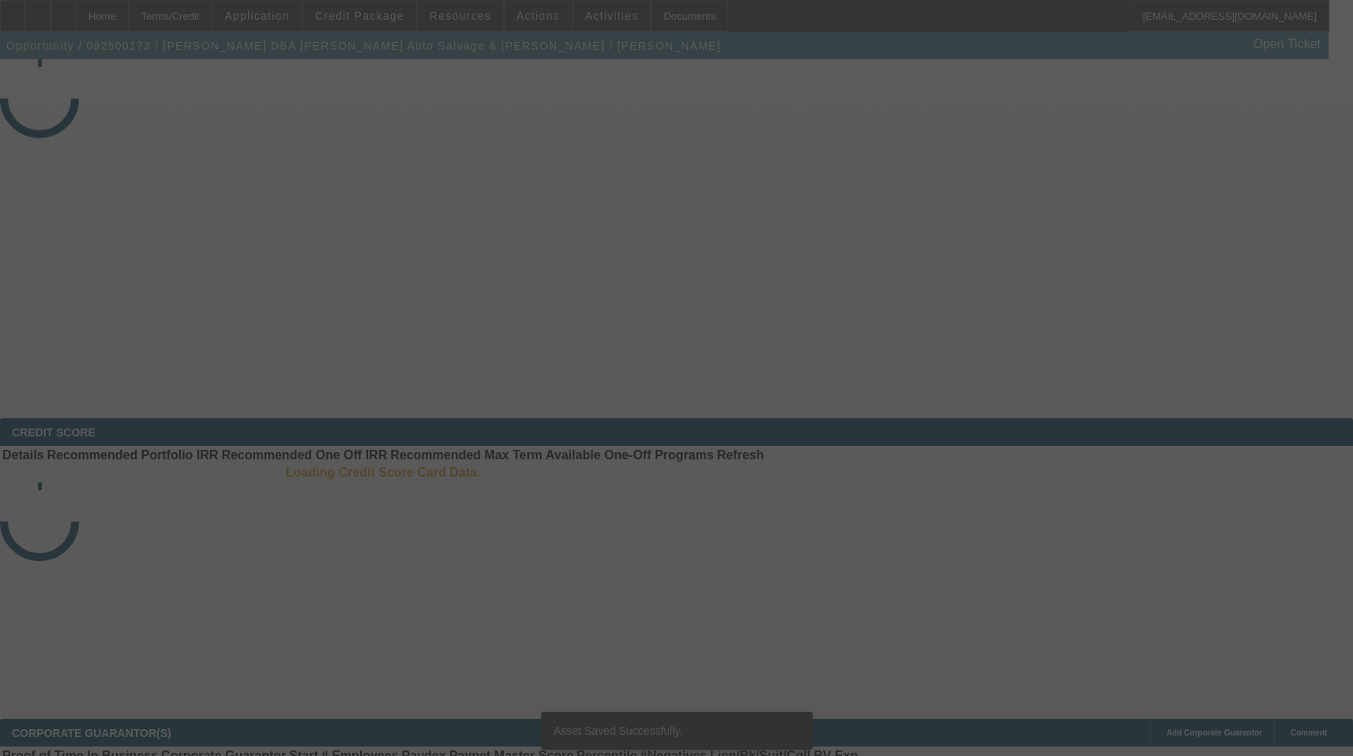
select select "3"
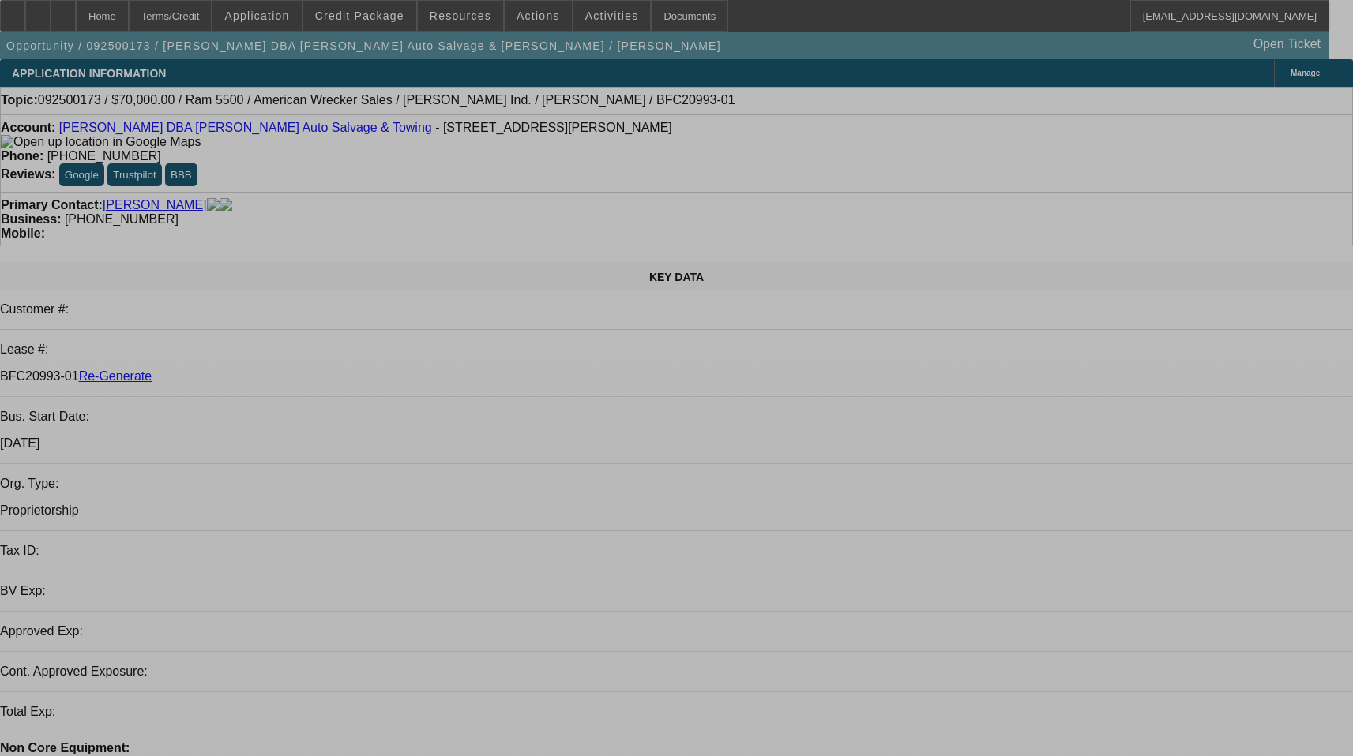
select select "0"
select select "2"
select select "0"
select select "2"
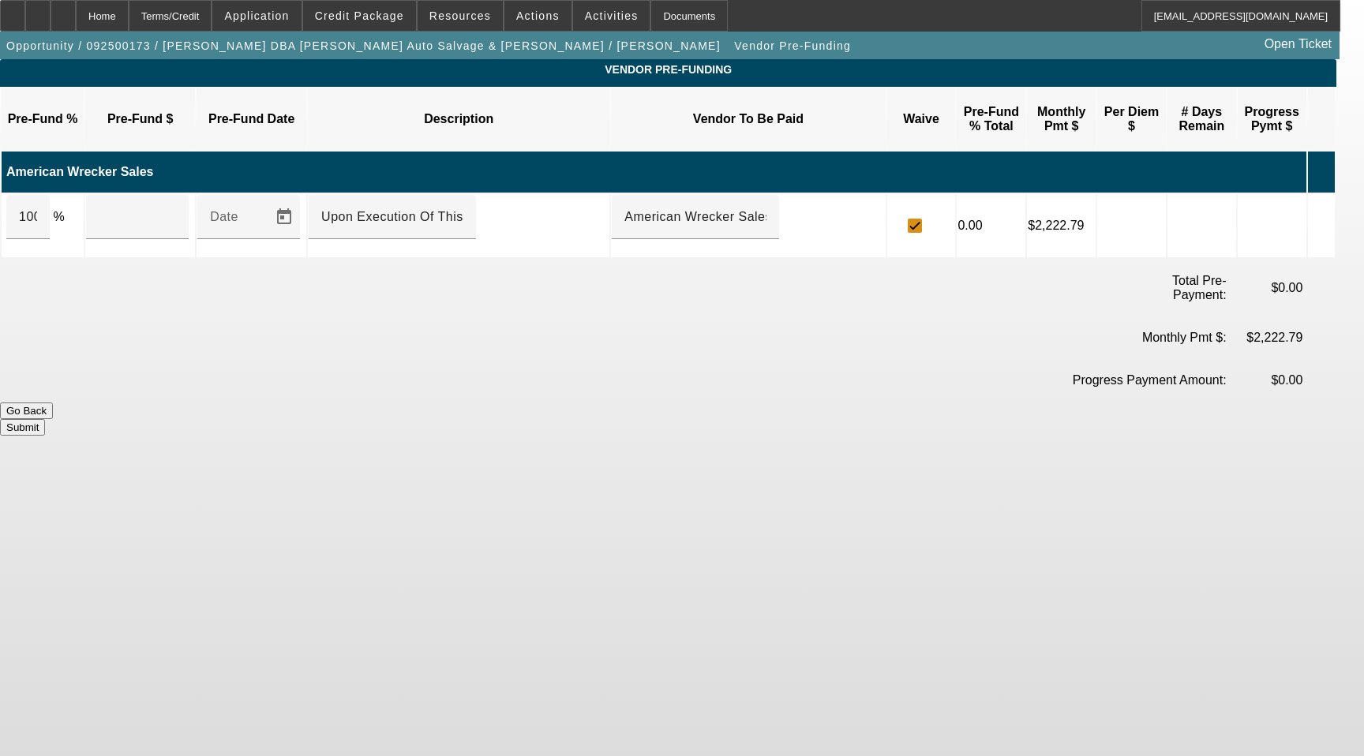
click at [98, 194] on td at bounding box center [140, 225] width 110 height 63
drag, startPoint x: 71, startPoint y: 189, endPoint x: 168, endPoint y: 196, distance: 97.4
click at [50, 195] on div "100" at bounding box center [27, 217] width 43 height 44
click at [168, 208] on input "109795" at bounding box center [137, 217] width 77 height 19
type input "$109,795.00"
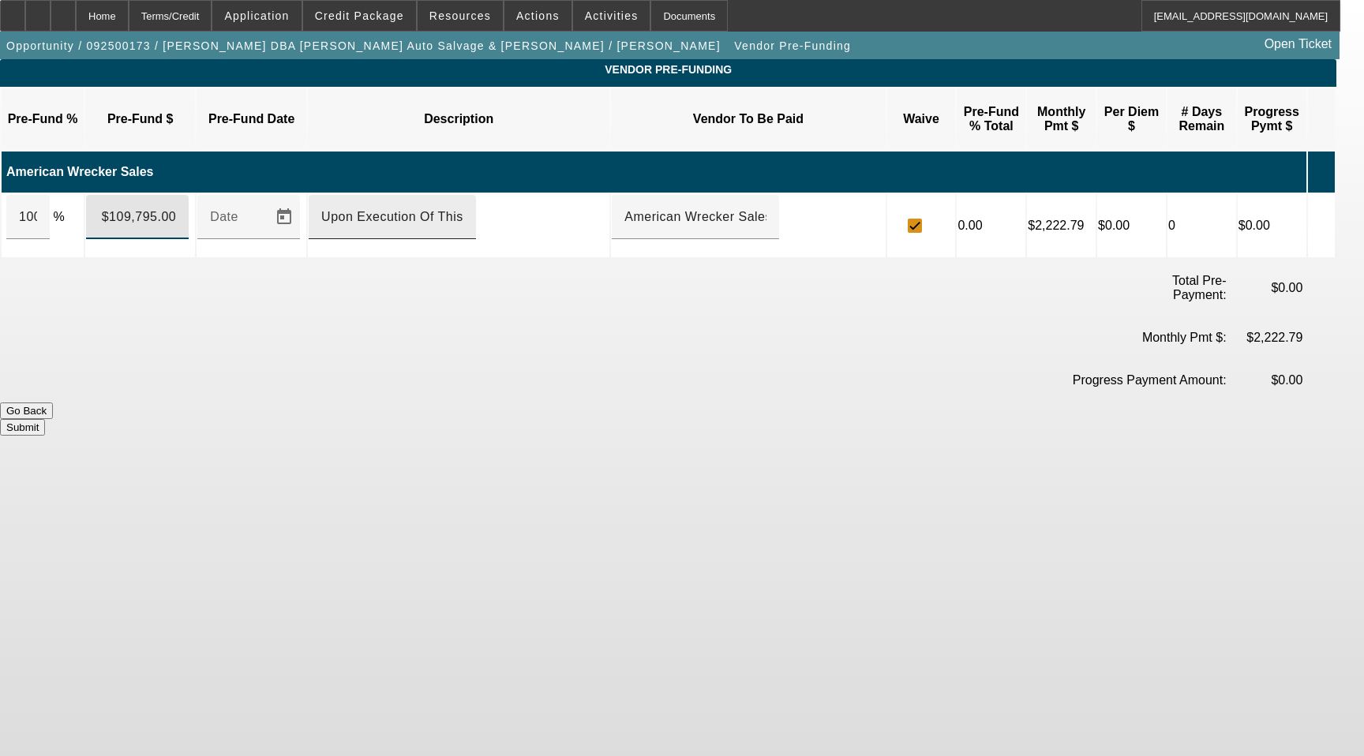
click at [402, 208] on input "Upon Execution Of This Agreement" at bounding box center [392, 217] width 142 height 19
click at [45, 419] on button "Submit" at bounding box center [22, 427] width 45 height 17
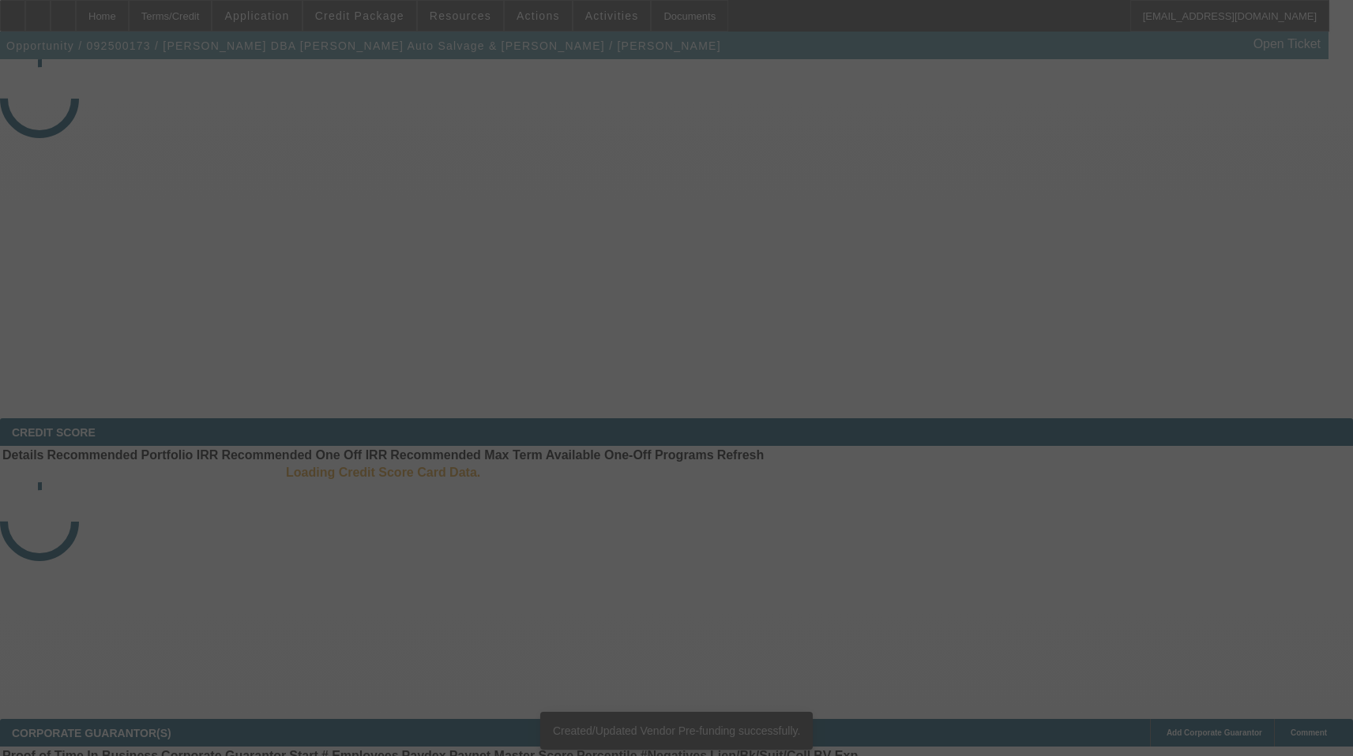
select select "3"
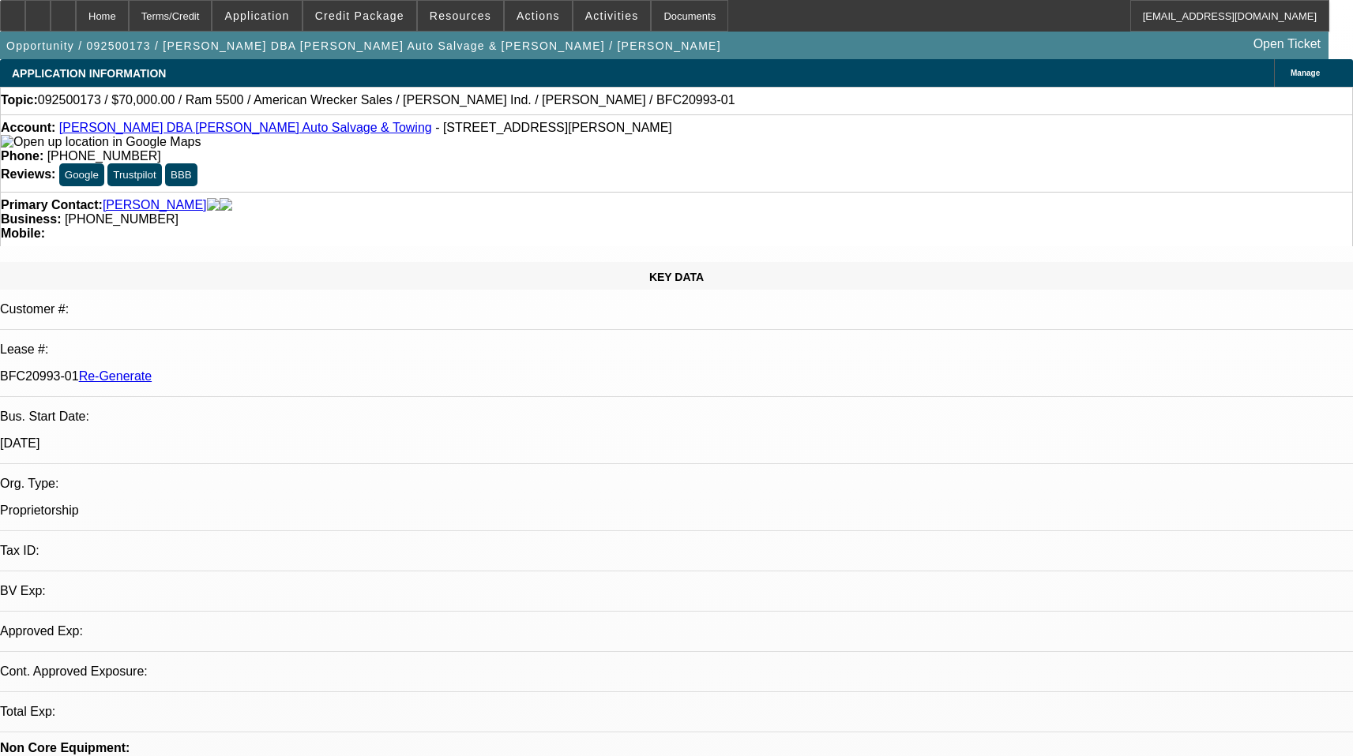
select select "0"
select select "2"
select select "0"
select select "2"
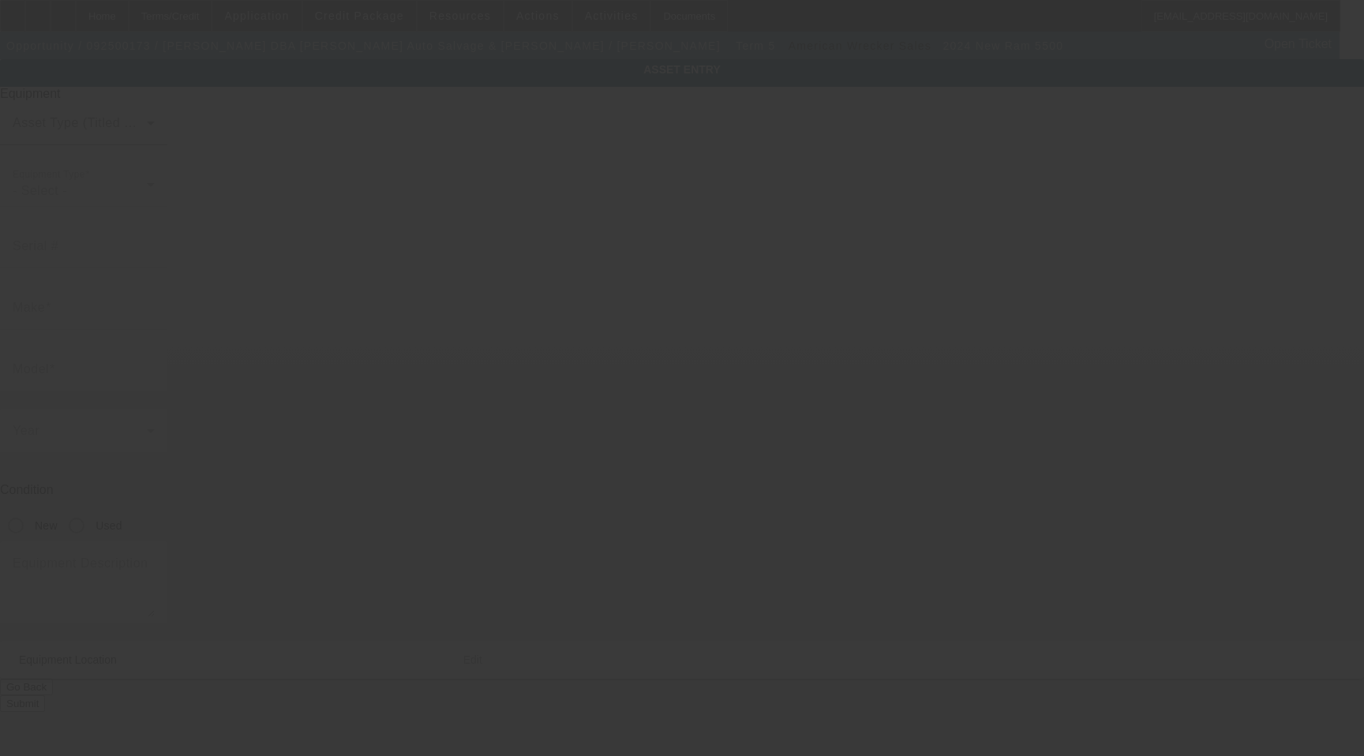
type input "[US_VEHICLE_IDENTIFICATION_NUMBER]"
type input "Ram"
type input "5500"
radio input "true"
type textarea "With:"
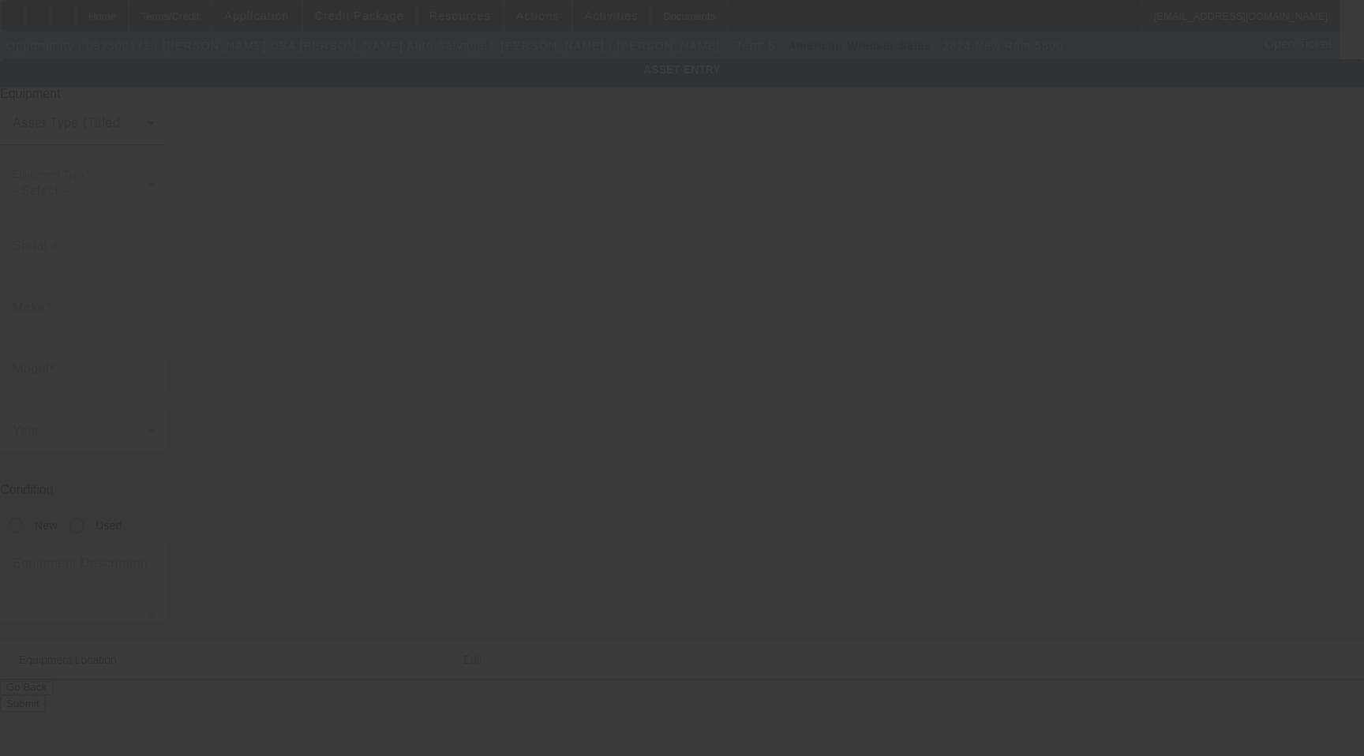
type input "[STREET_ADDRESS]"
type input "Saint [PERSON_NAME]"
type input "29135"
type input "[PERSON_NAME]"
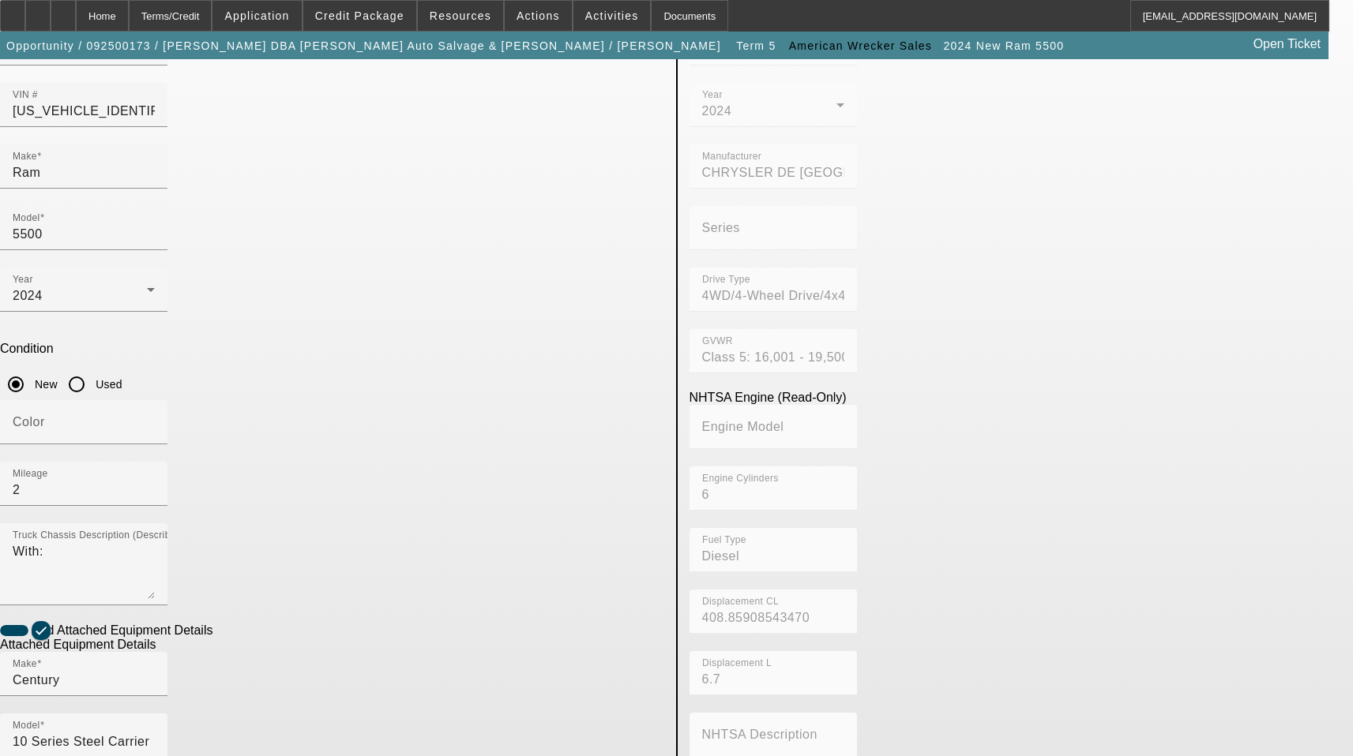
scroll to position [158, 0]
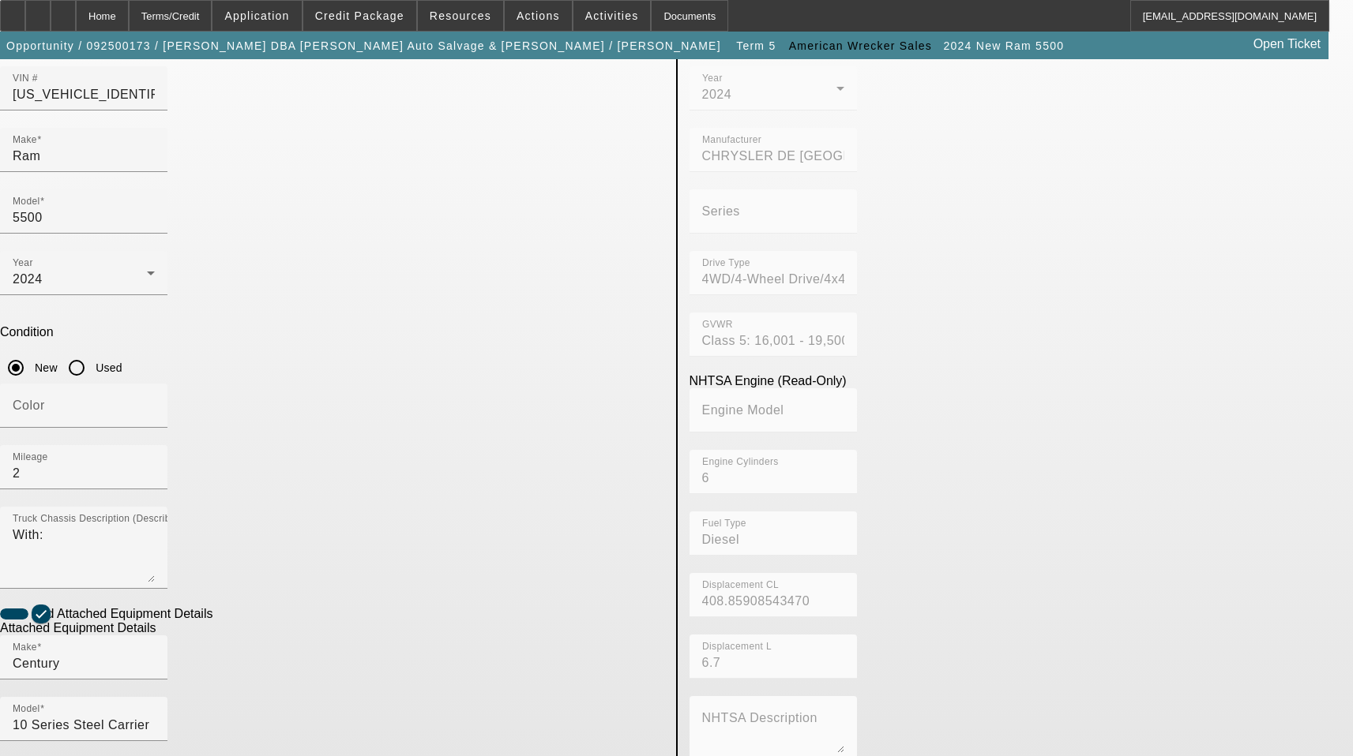
paste input "ST10C2E243579"
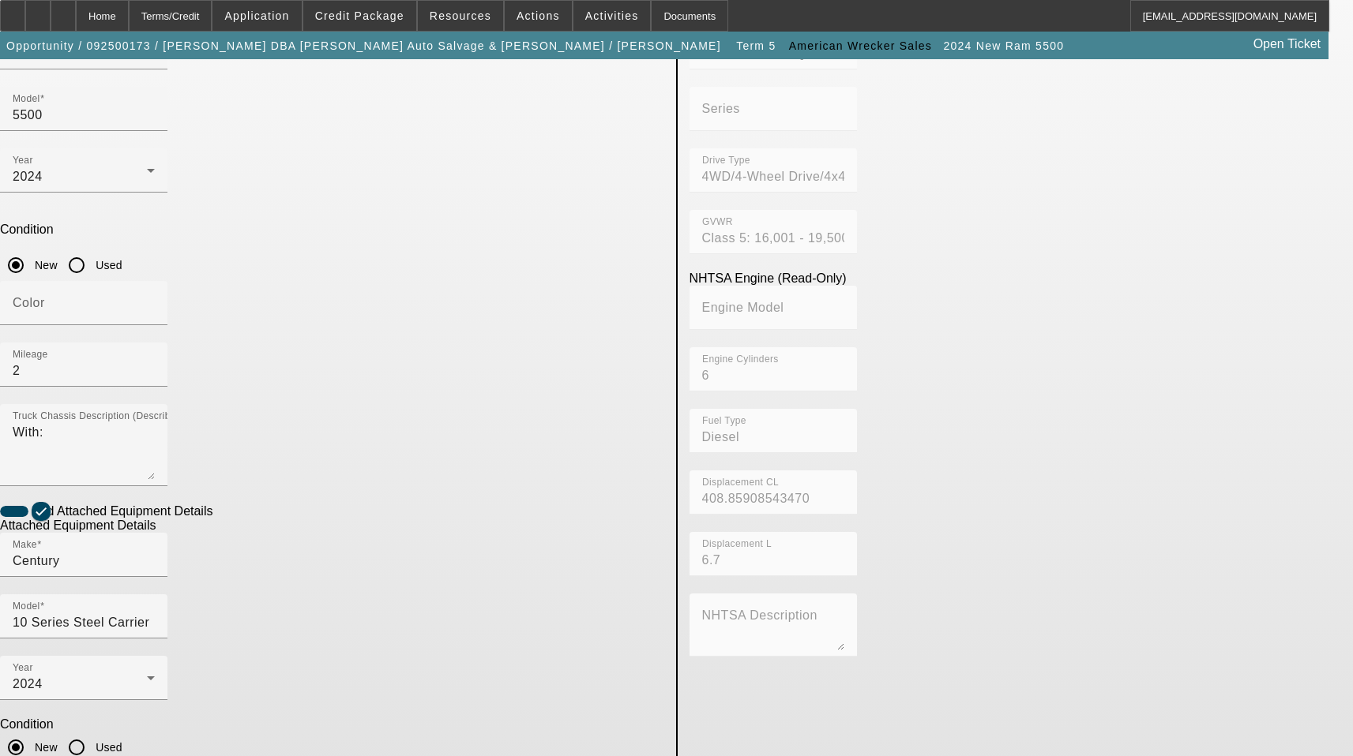
type input "ST10C2E243579"
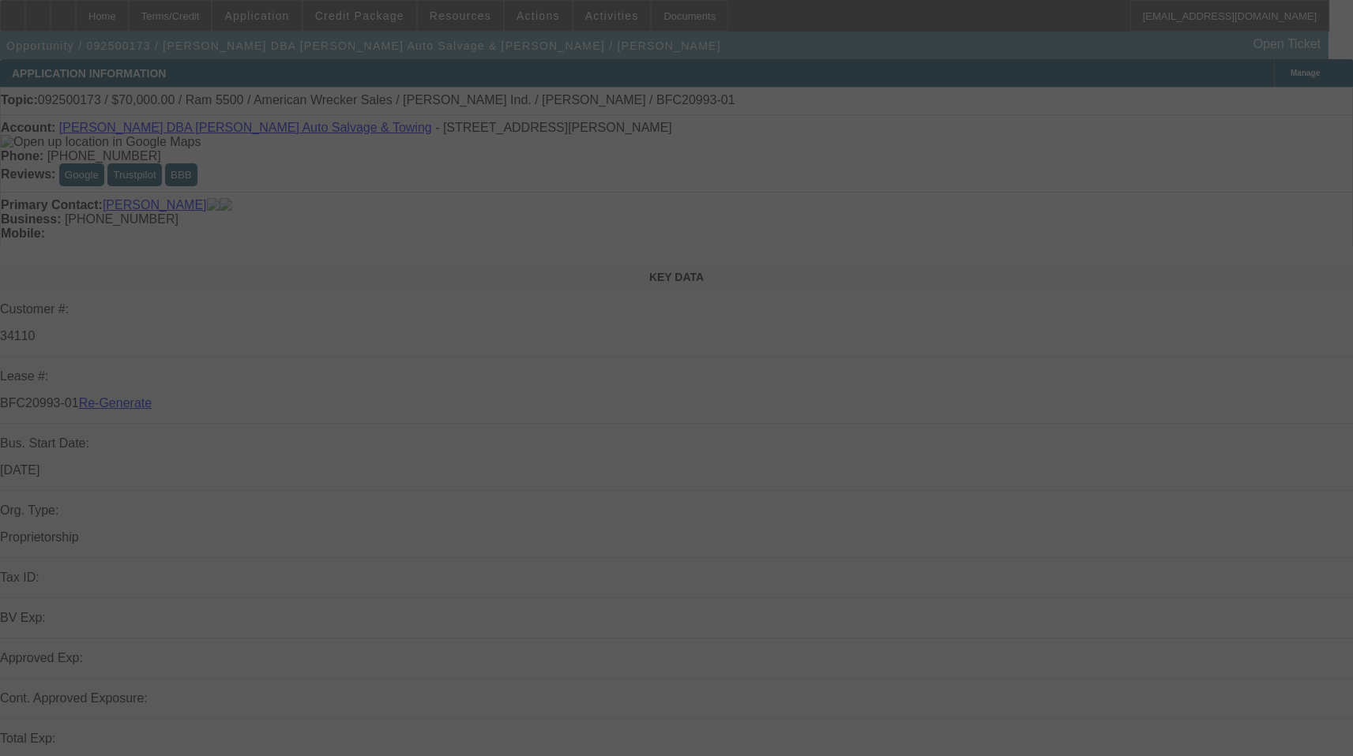
select select "3"
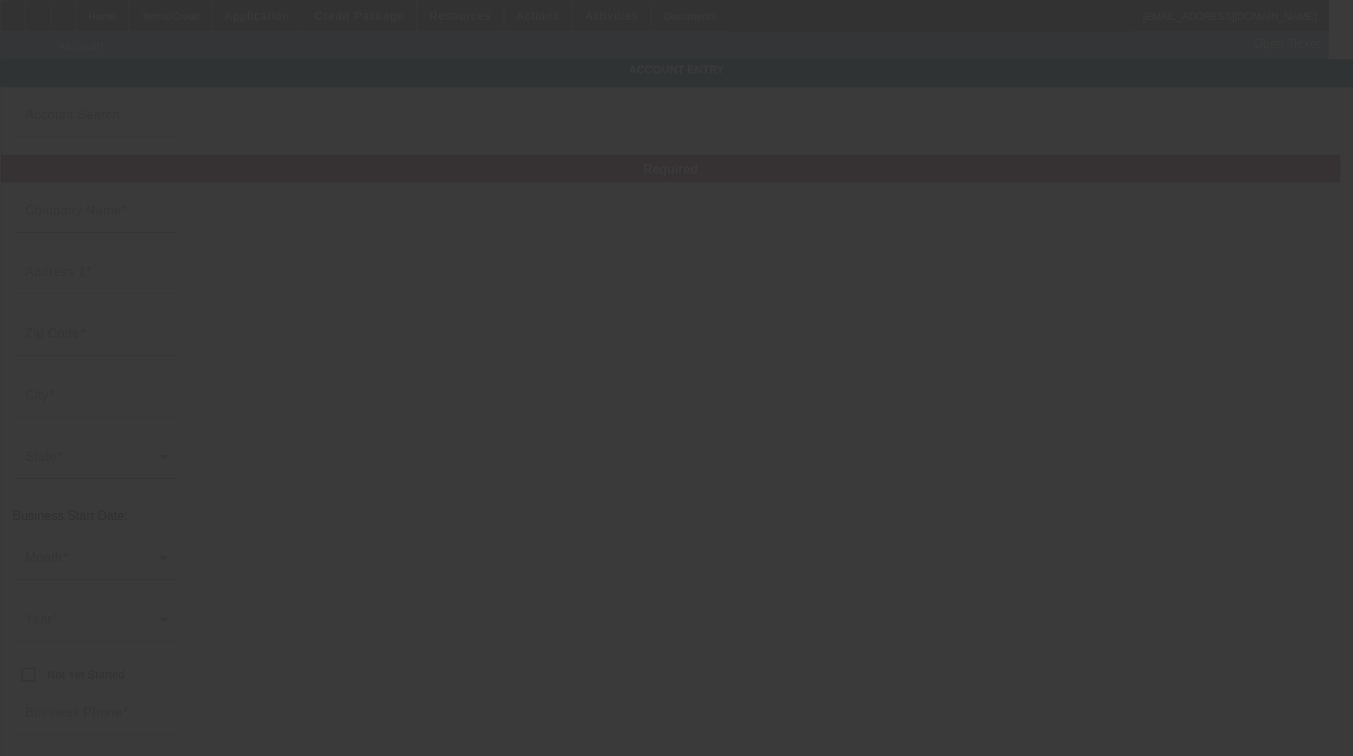
type input "[PERSON_NAME]"
type input "[STREET_ADDRESS]"
type input "29135"
type input "Saint [PERSON_NAME]"
type input "[PHONE_NUMBER]"
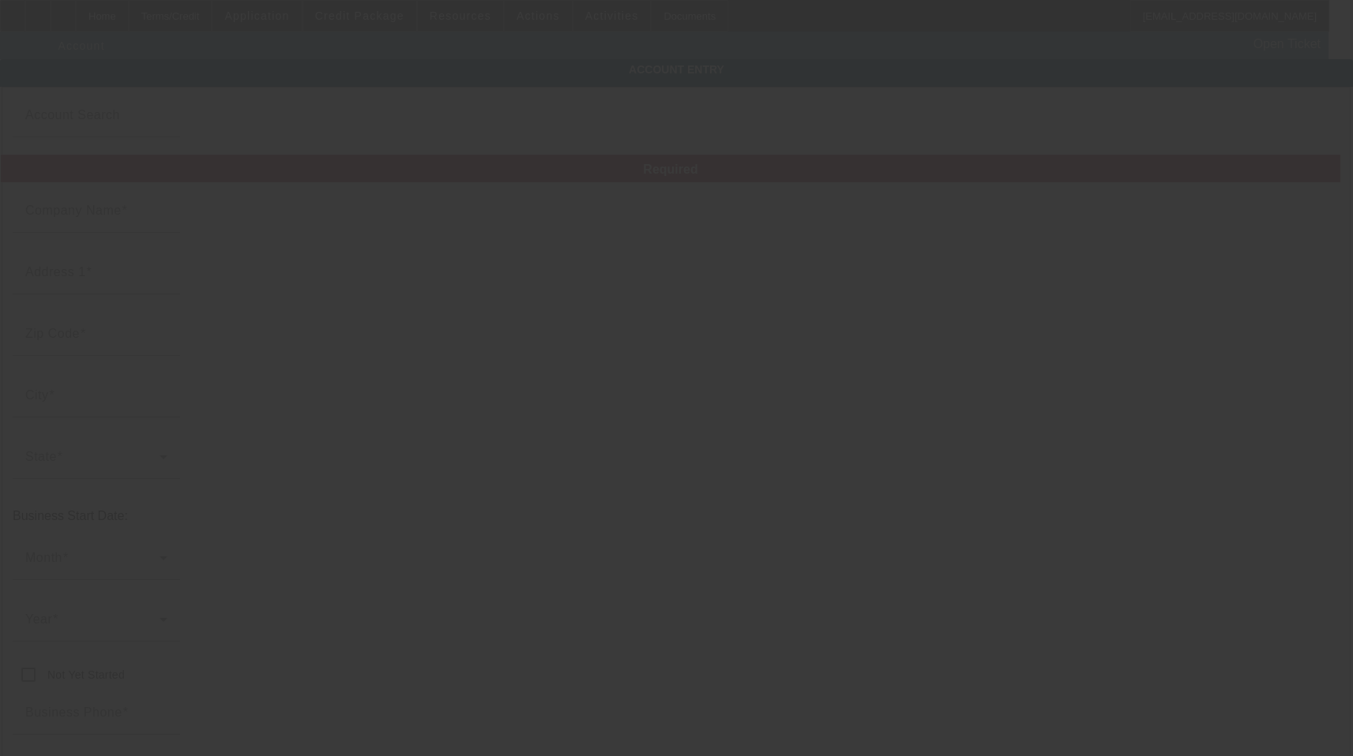
type input "[PERSON_NAME] Auto Salvage & Towing"
type input "[EMAIL_ADDRESS][DOMAIN_NAME]"
type input "[PERSON_NAME]"
type input "[URL][DOMAIN_NAME]"
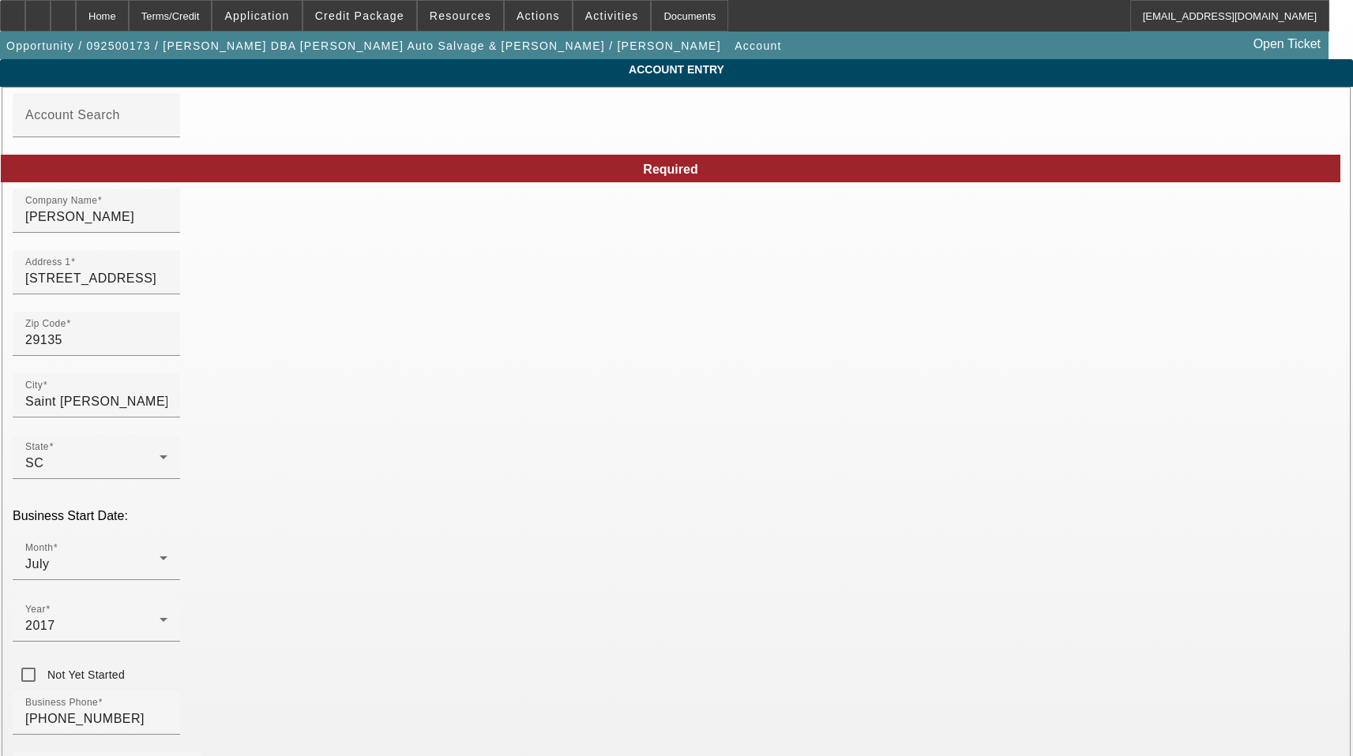
type input "[DATE]"
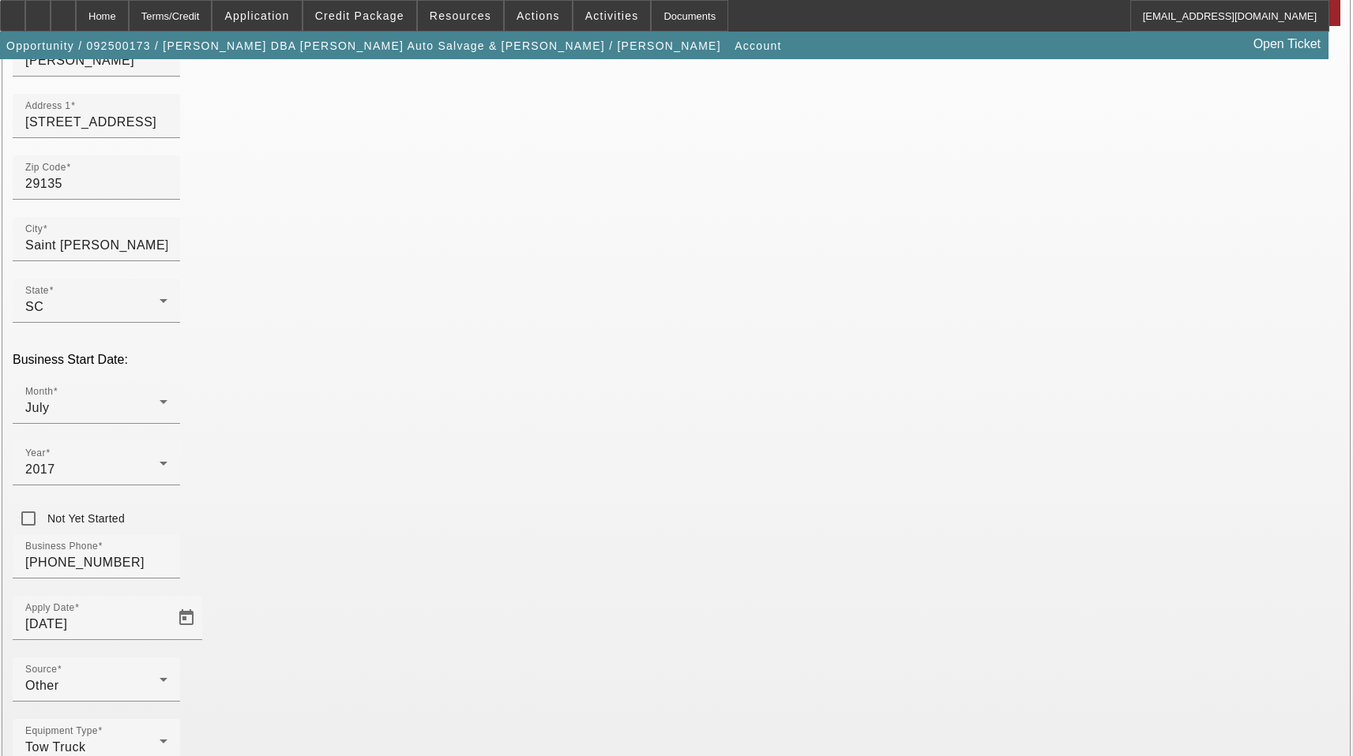
scroll to position [175, 0]
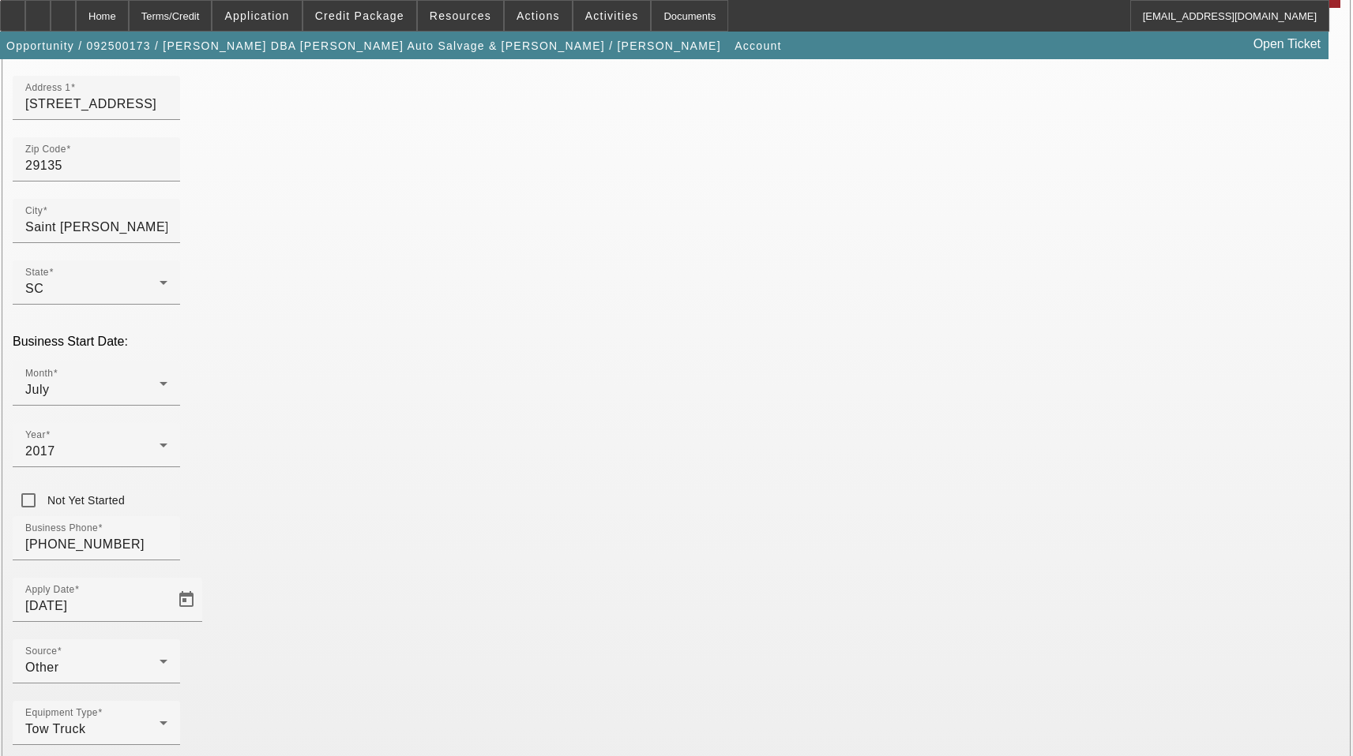
type input "[PERSON_NAME] Auto Salvage and Towing"
type input "[US_EMPLOYER_IDENTIFICATION_NUMBER]"
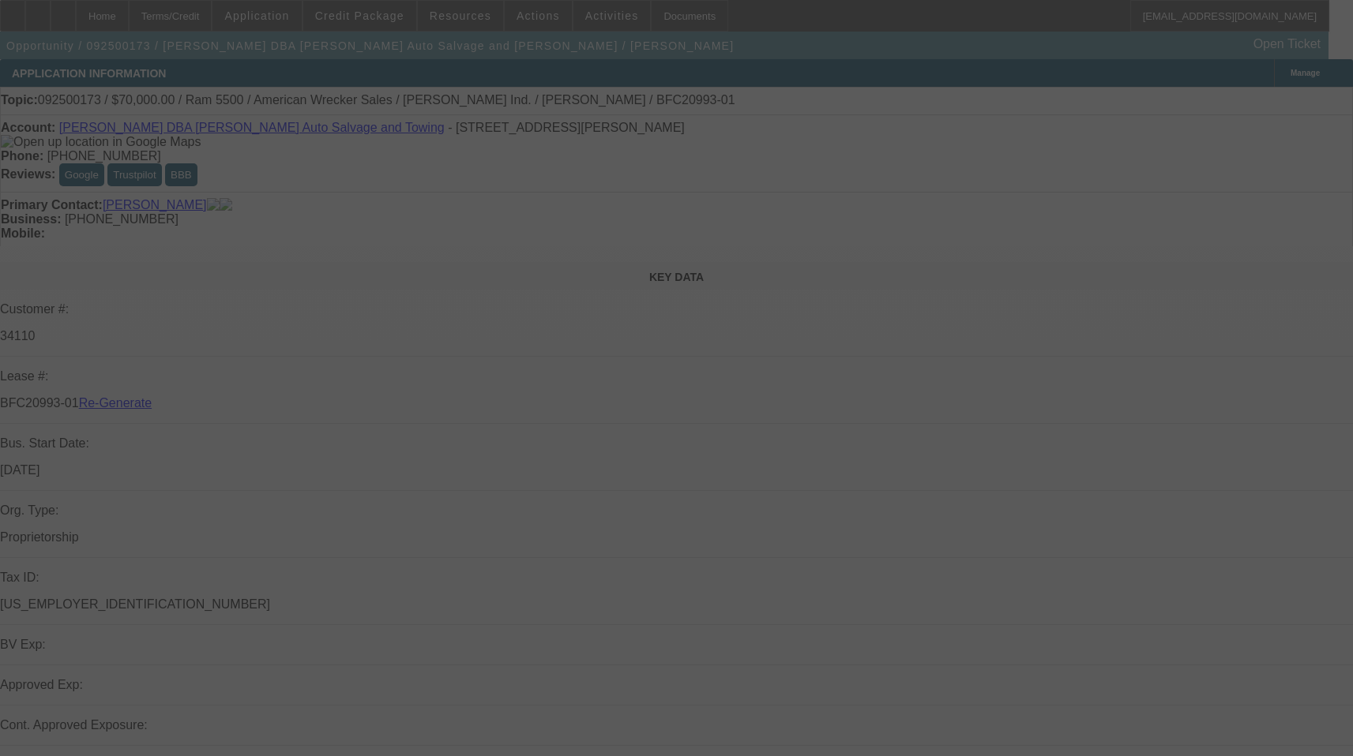
select select "3"
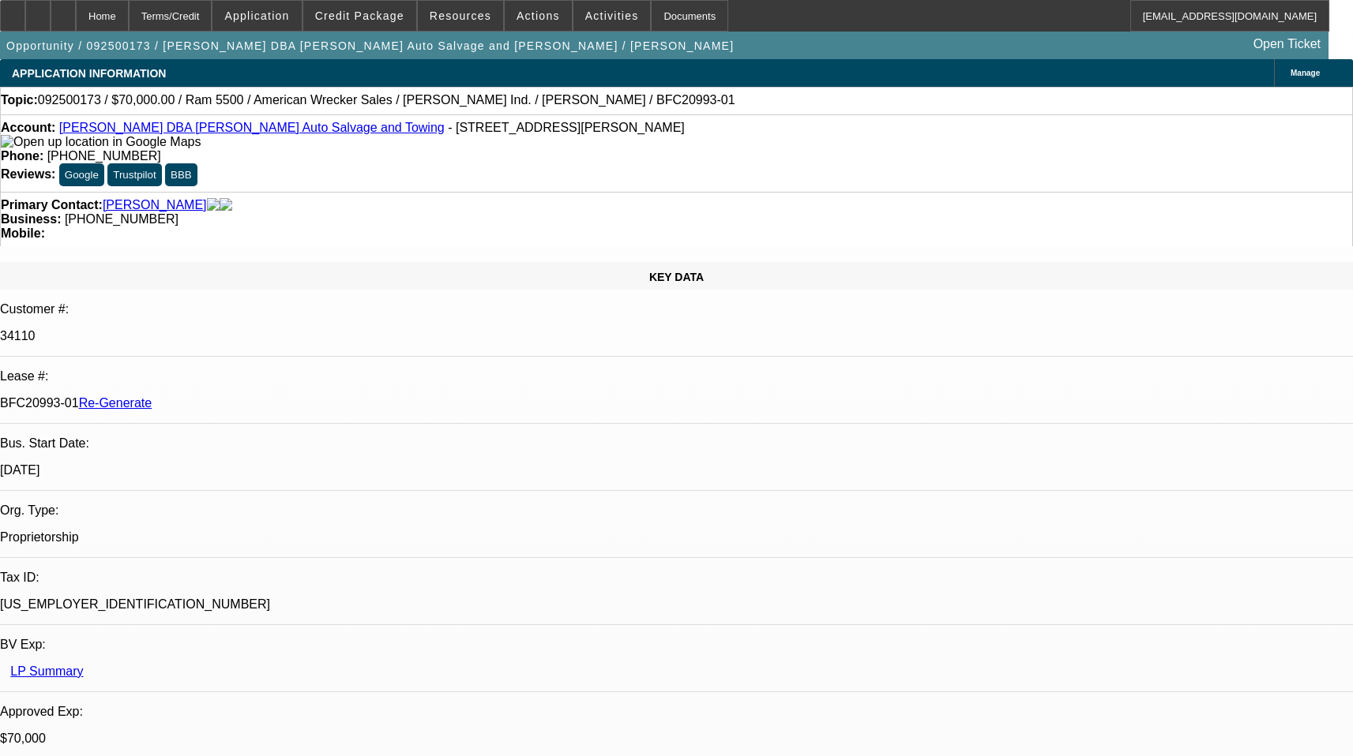
select select "0"
select select "2"
select select "0"
select select "2"
